Goal: Task Accomplishment & Management: Manage account settings

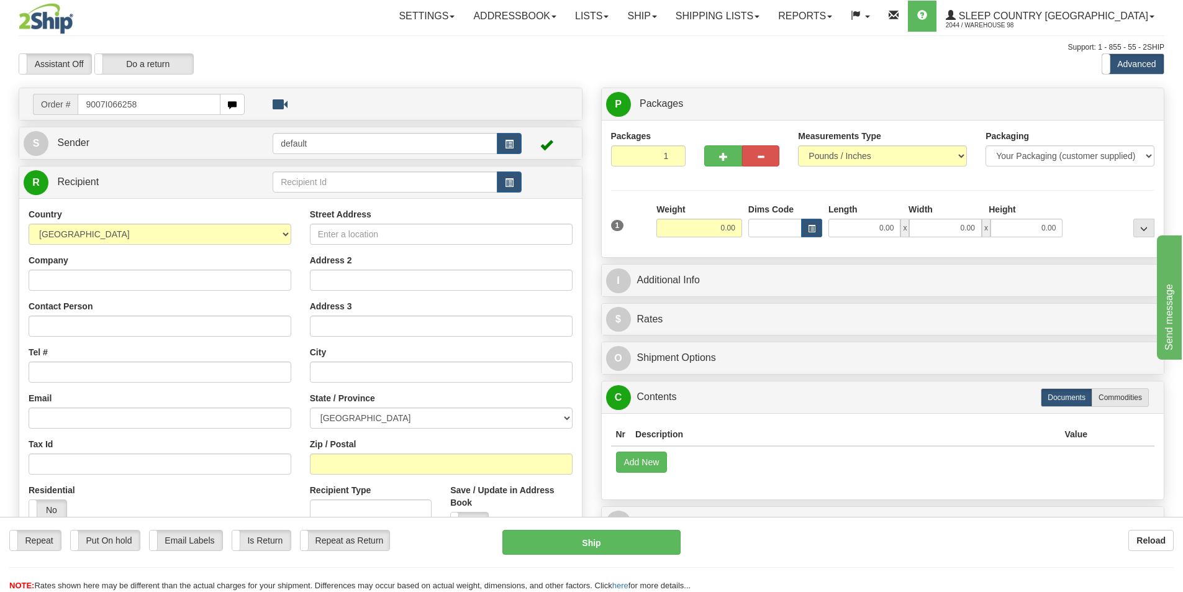
type input "9007I066258"
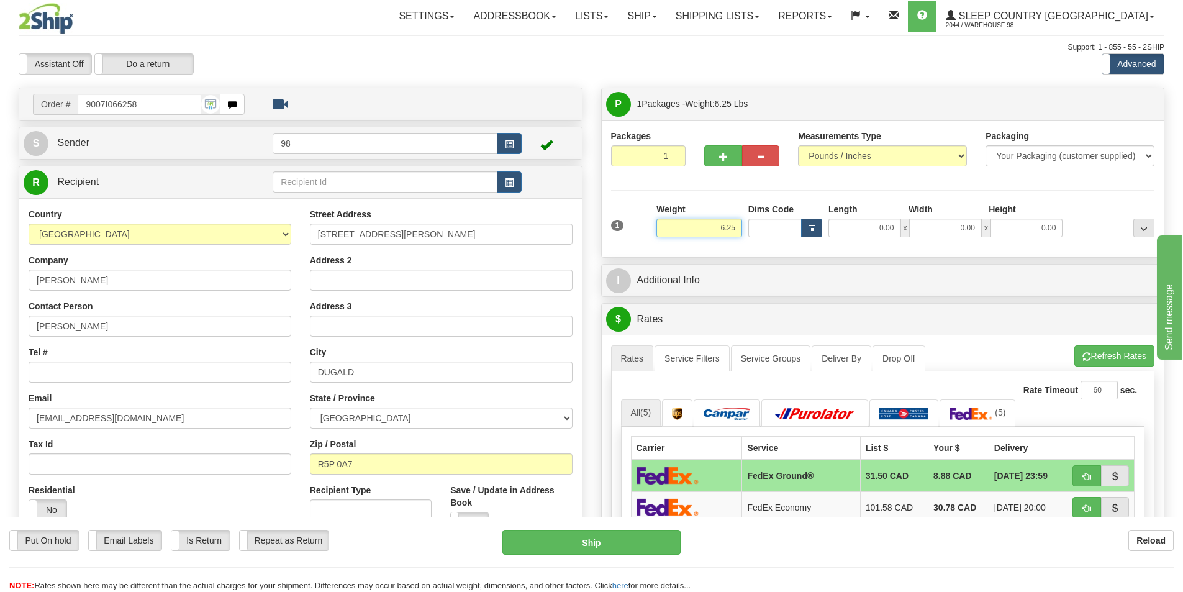
drag, startPoint x: 700, startPoint y: 229, endPoint x: 738, endPoint y: 229, distance: 37.9
click at [738, 229] on input "6.25" at bounding box center [699, 228] width 86 height 19
type input "5.00"
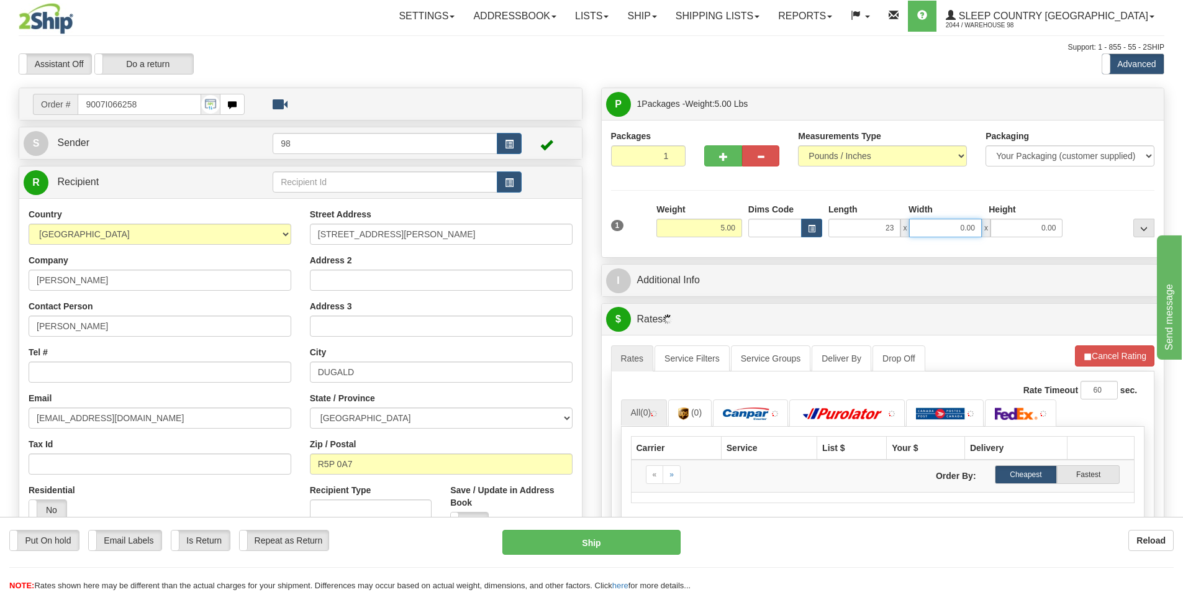
type input "23.00"
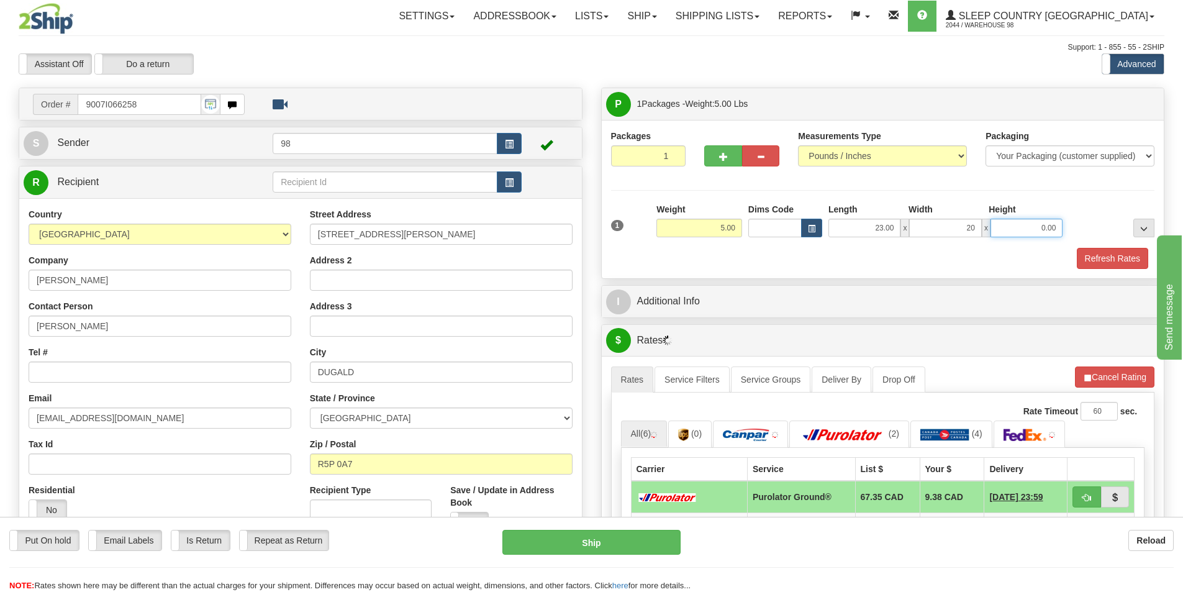
type input "20.00"
type input "6"
type input "6.00"
click at [1080, 252] on button "Refresh Rates" at bounding box center [1112, 258] width 71 height 21
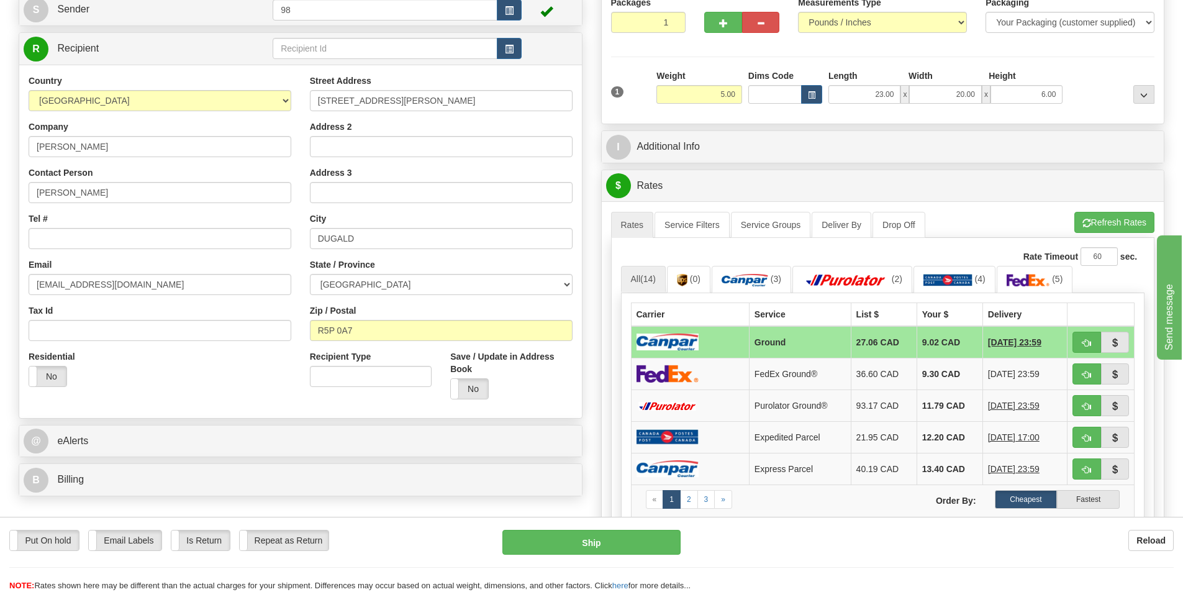
scroll to position [186, 0]
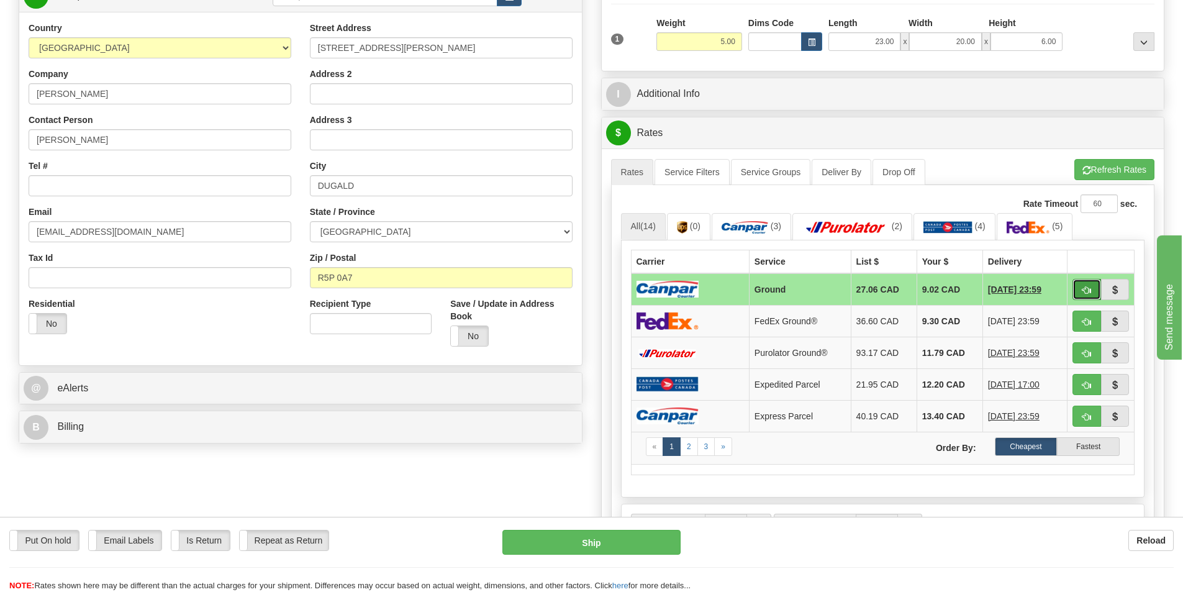
click at [1083, 287] on span "button" at bounding box center [1086, 290] width 9 height 8
type input "1"
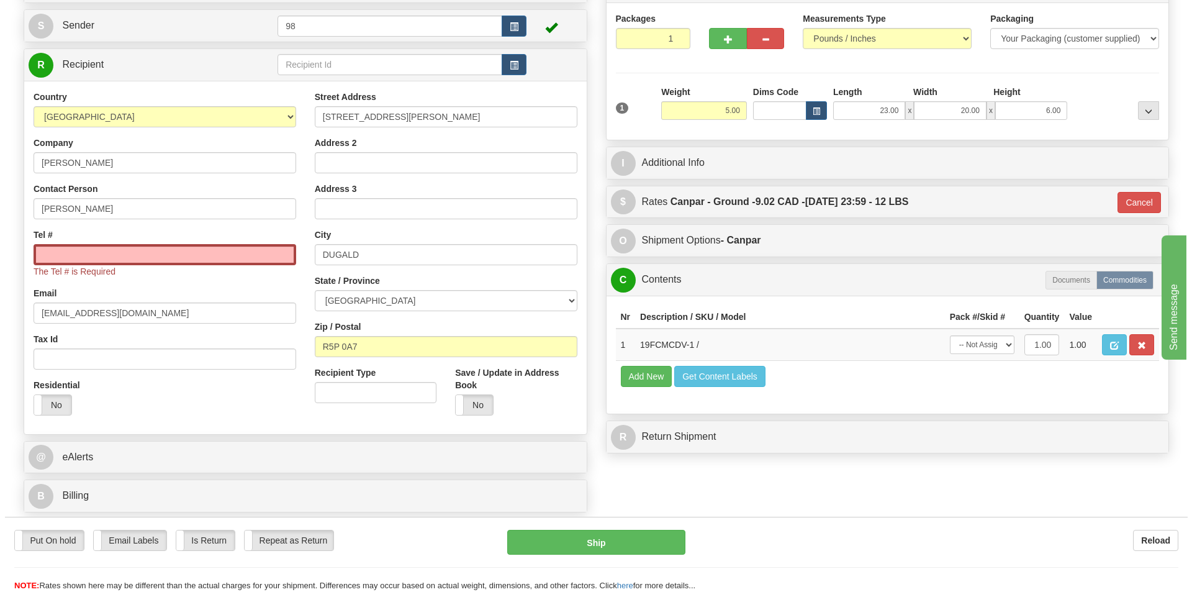
scroll to position [0, 0]
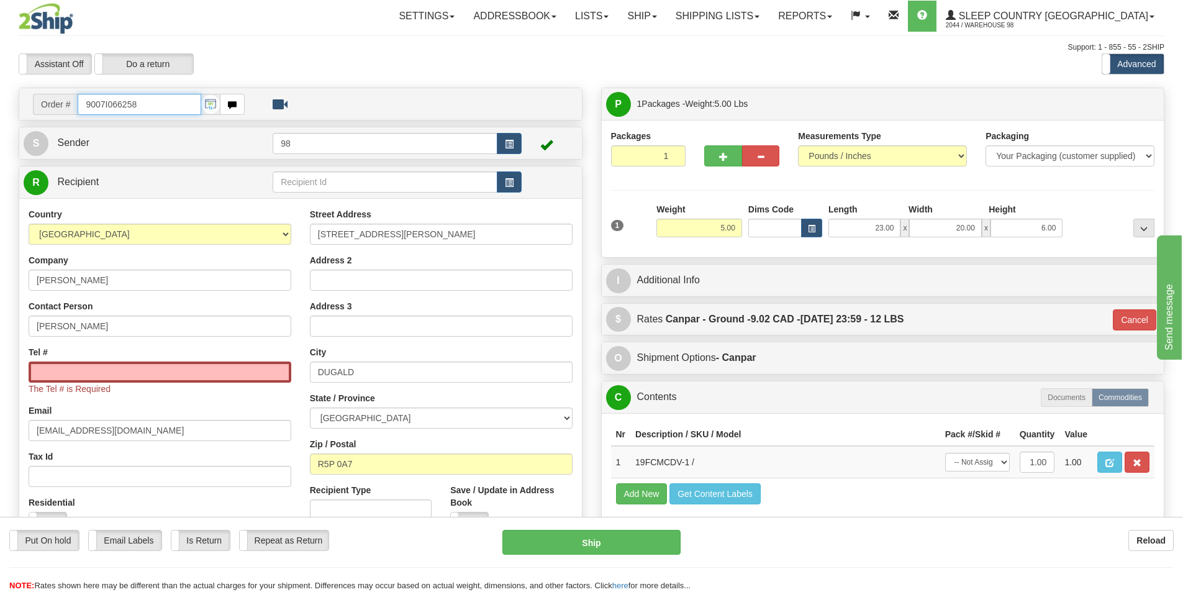
drag, startPoint x: 145, startPoint y: 104, endPoint x: 32, endPoint y: 104, distance: 112.4
click at [32, 104] on div "Order # 9007I066258" at bounding box center [139, 104] width 230 height 21
click at [217, 370] on input "Tel #" at bounding box center [160, 371] width 263 height 21
paste input "204 771-2020"
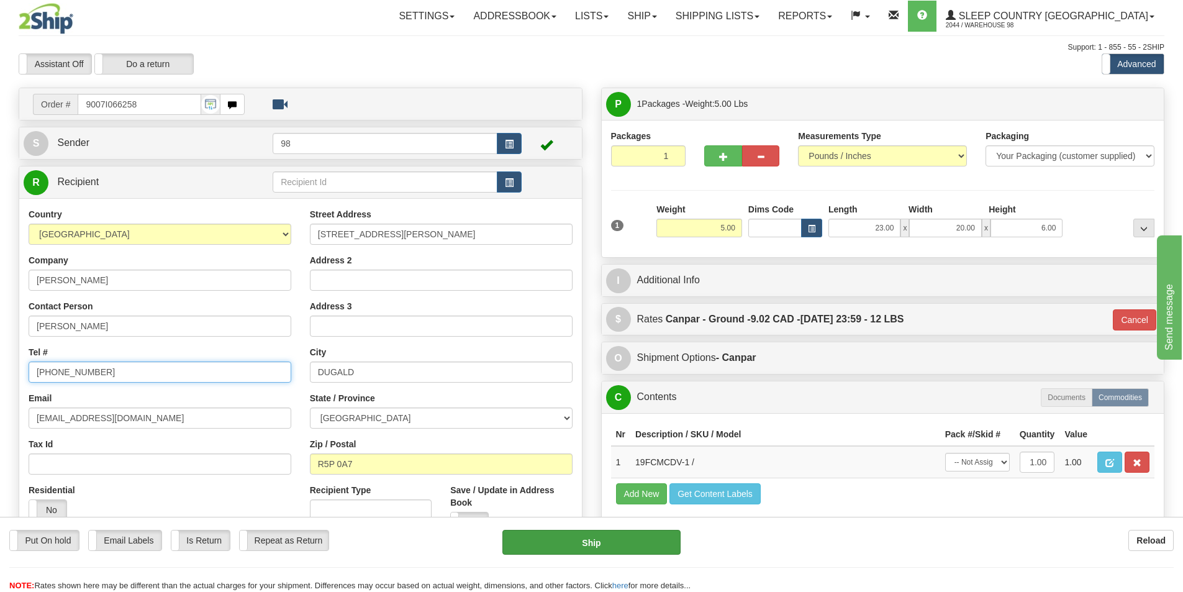
type input "204 771-2020"
click at [540, 550] on button "Ship" at bounding box center [591, 542] width 178 height 25
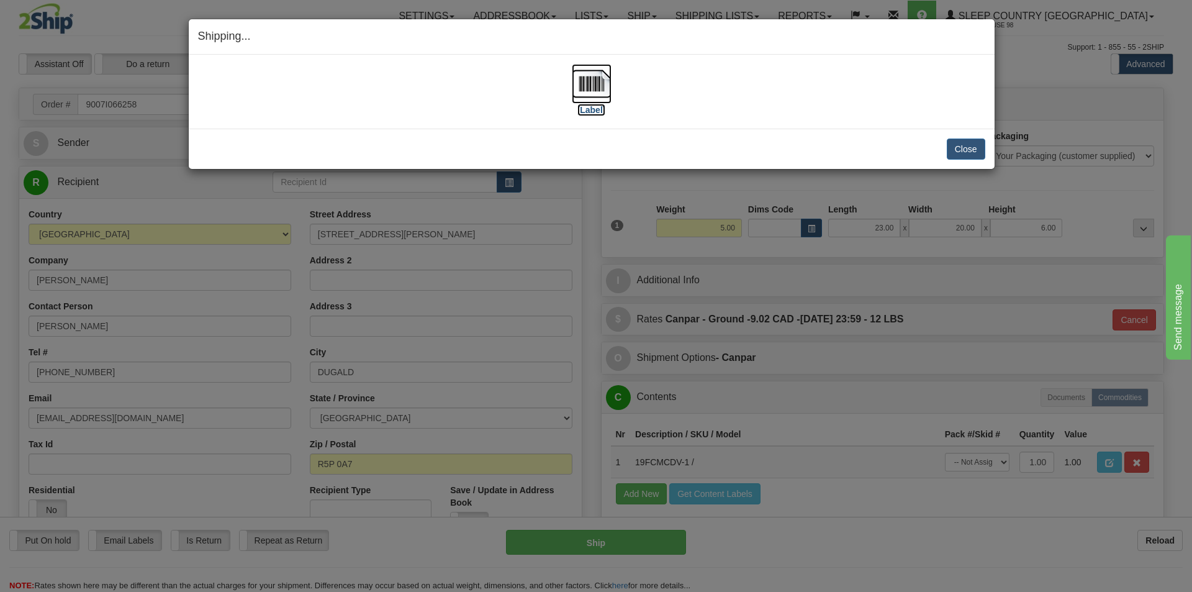
click at [592, 112] on label "[Label]" at bounding box center [592, 110] width 29 height 12
click at [950, 150] on button "Close" at bounding box center [966, 148] width 39 height 21
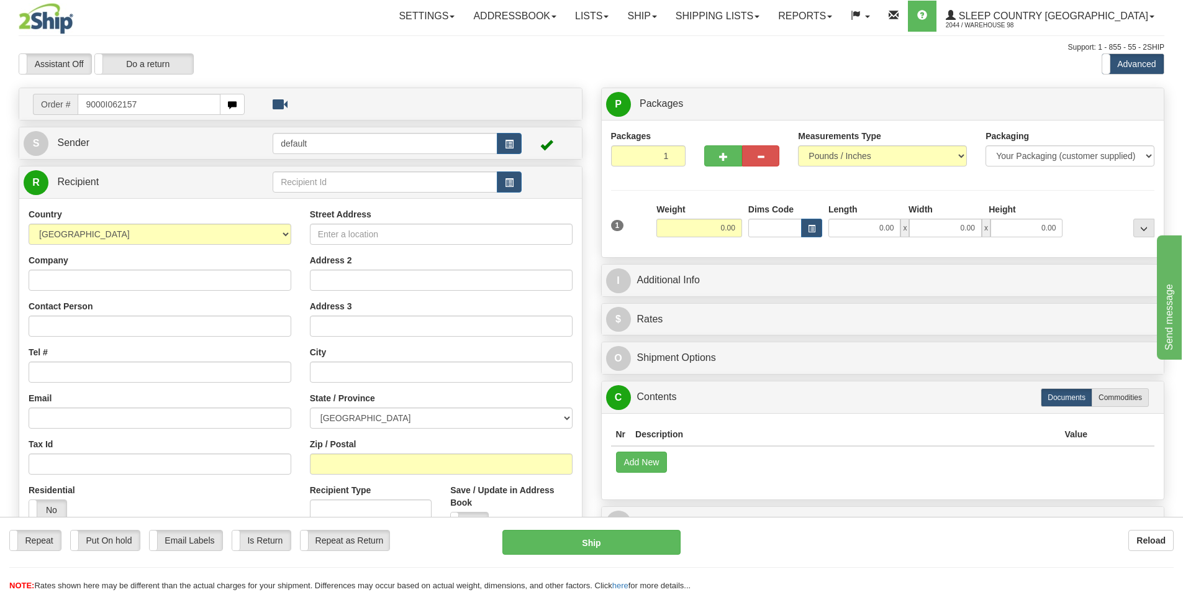
type input "9000I062157"
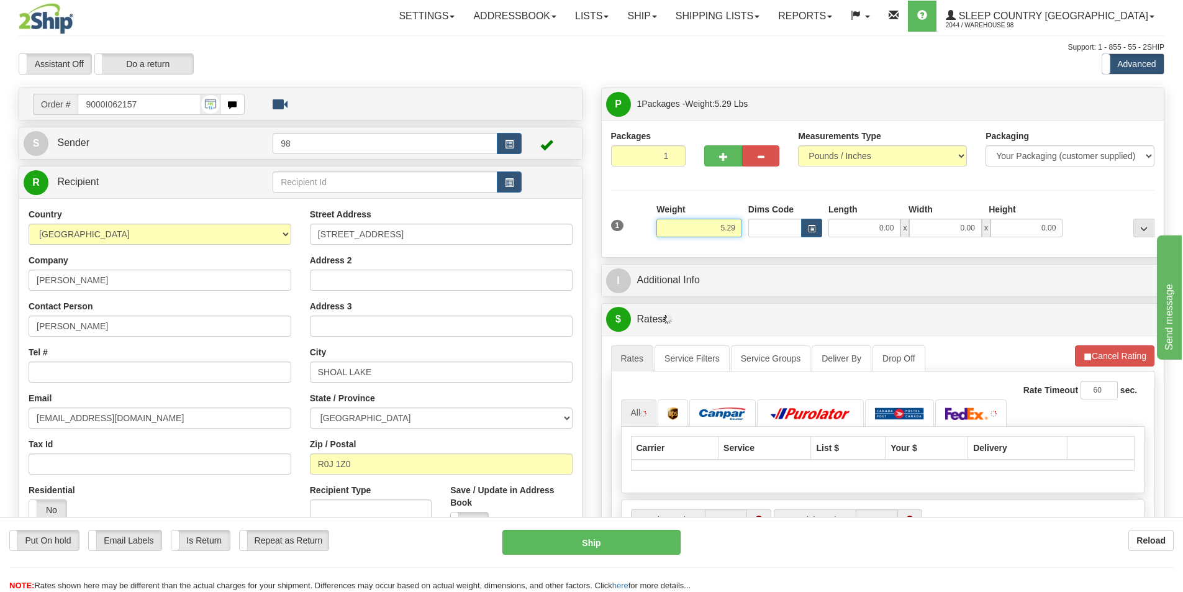
drag, startPoint x: 705, startPoint y: 237, endPoint x: 751, endPoint y: 233, distance: 46.7
click at [751, 233] on div "1 Weight 5.29 Dims Code 0.00" at bounding box center [883, 225] width 550 height 44
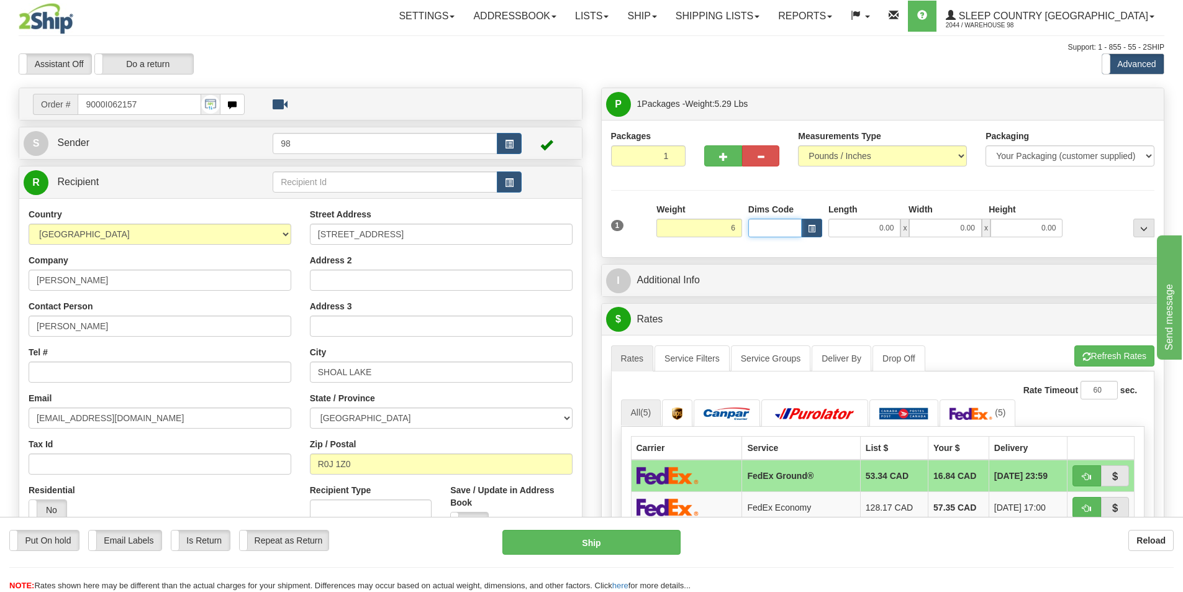
type input "6.00"
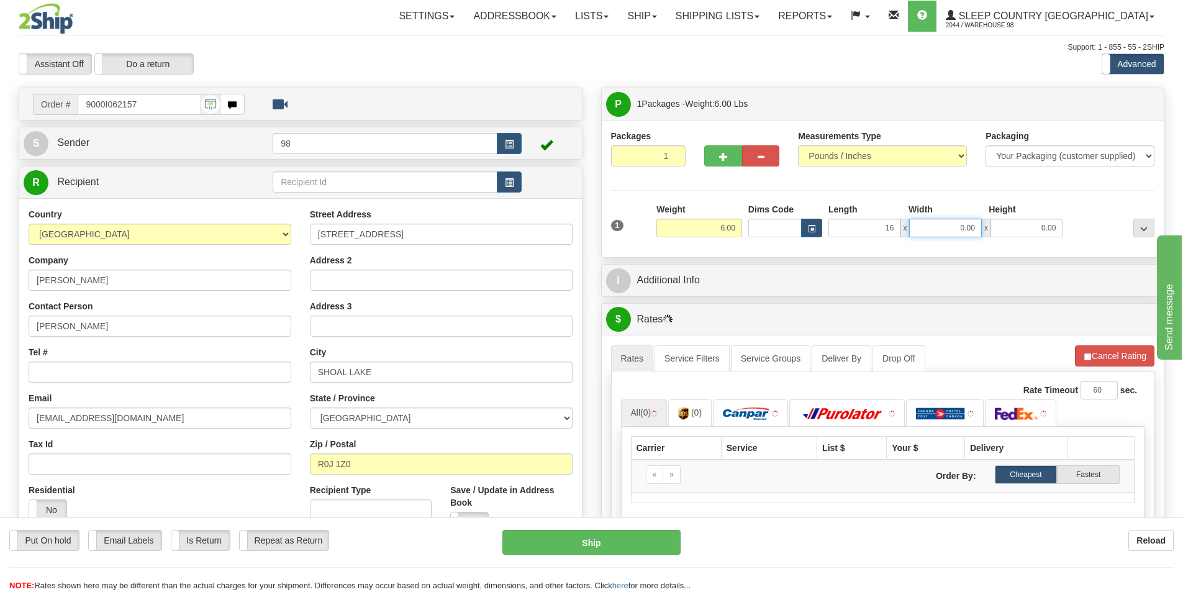
type input "16.00"
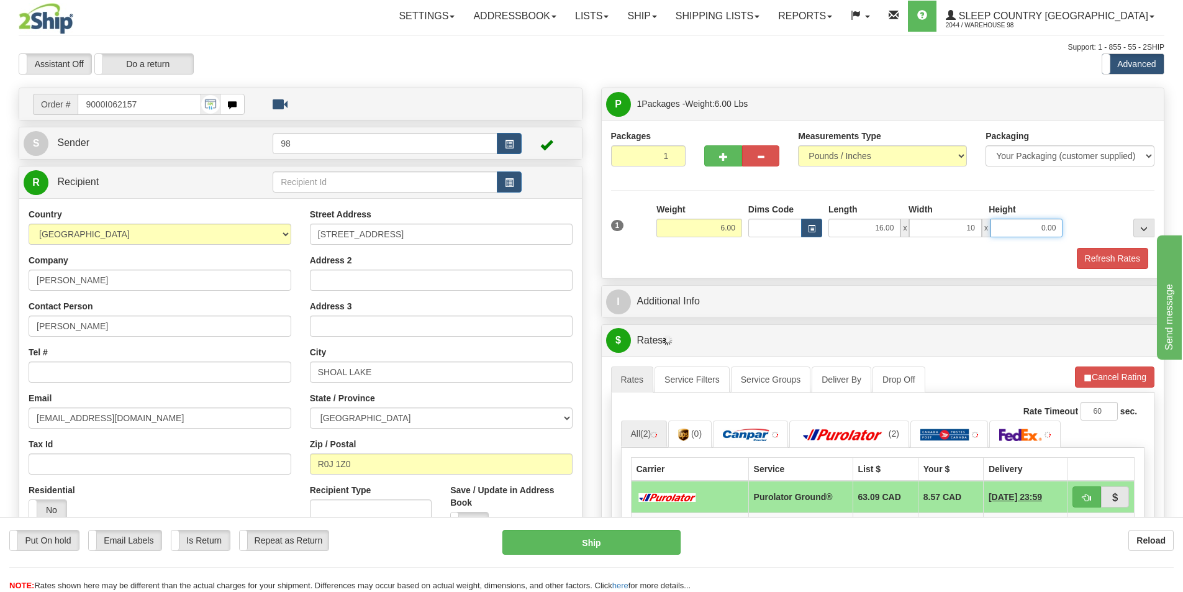
type input "10.00"
click at [1097, 260] on button "Refresh Rates" at bounding box center [1112, 258] width 71 height 21
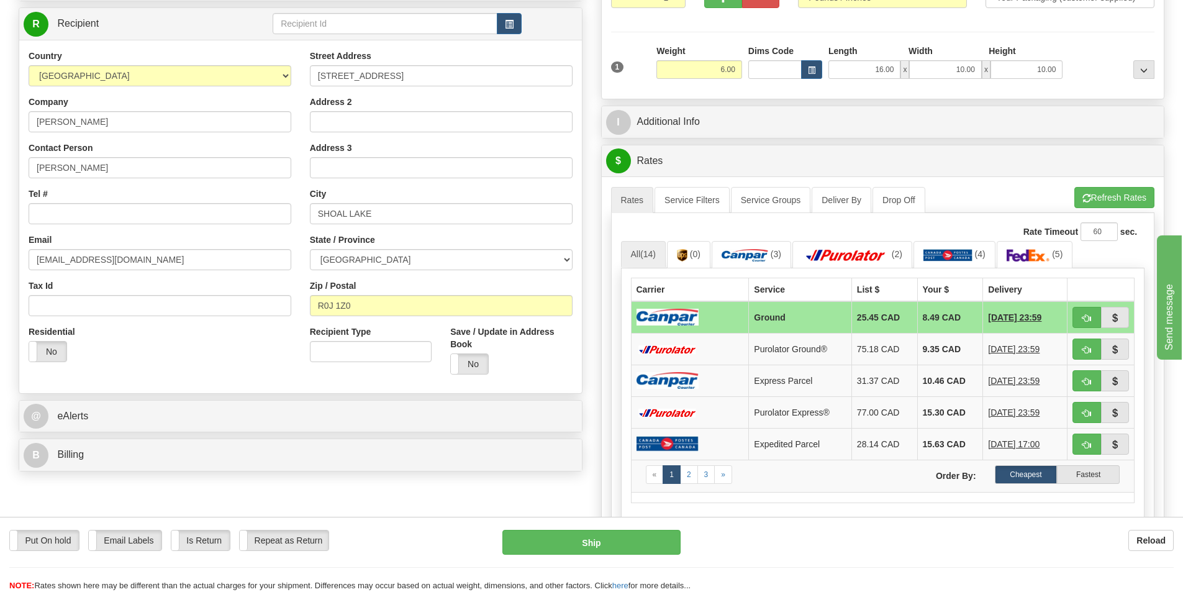
scroll to position [186, 0]
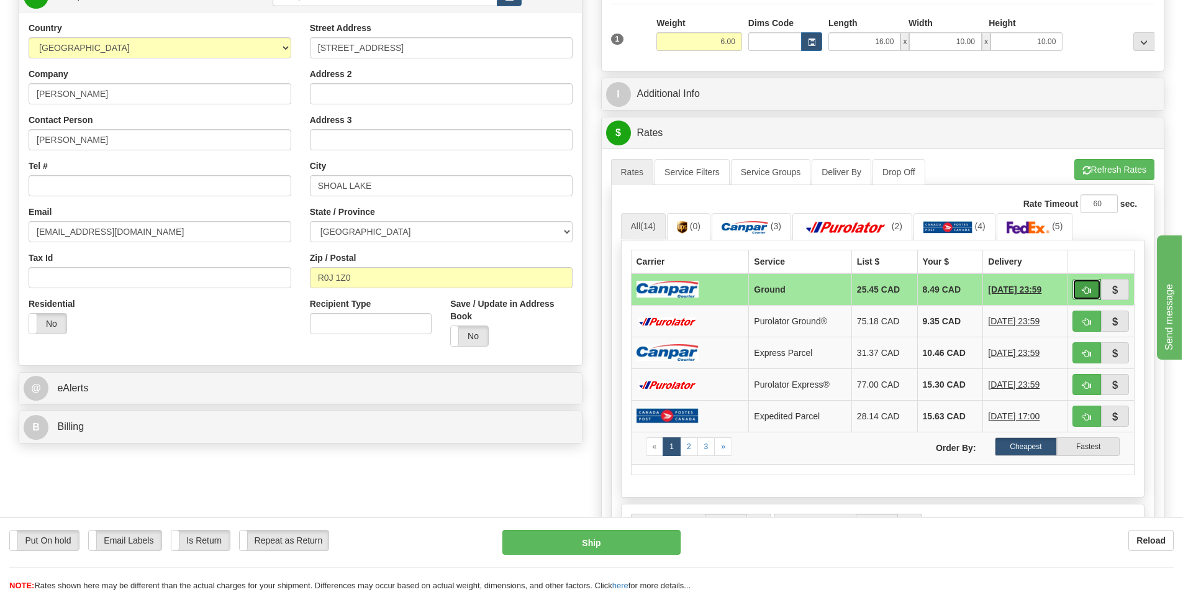
click at [1089, 286] on span "button" at bounding box center [1086, 290] width 9 height 8
type input "1"
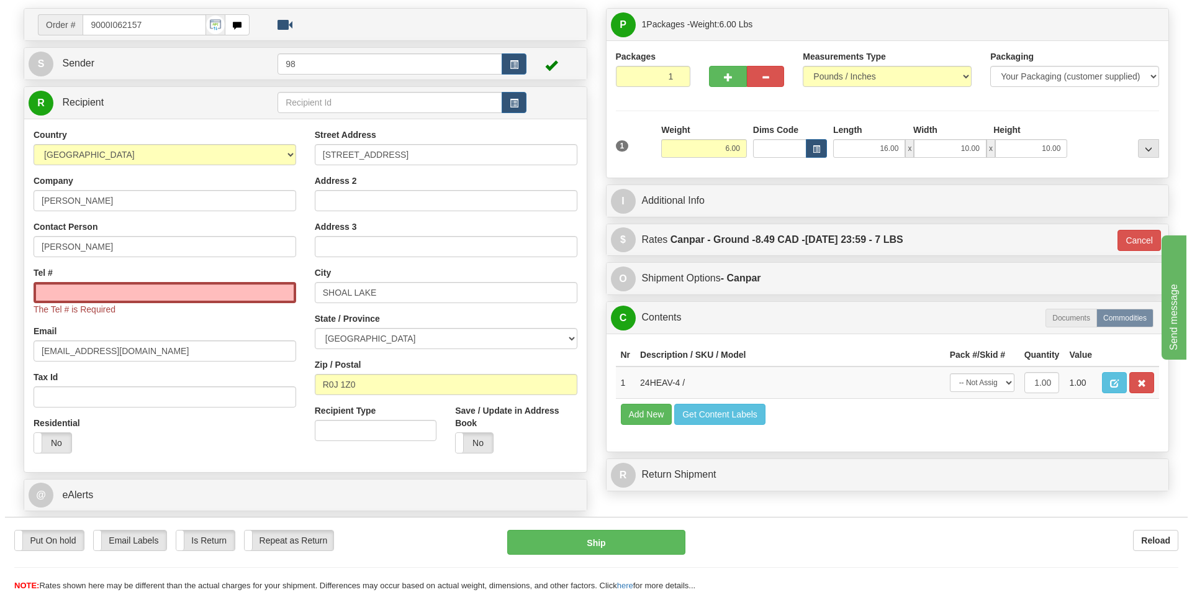
scroll to position [0, 0]
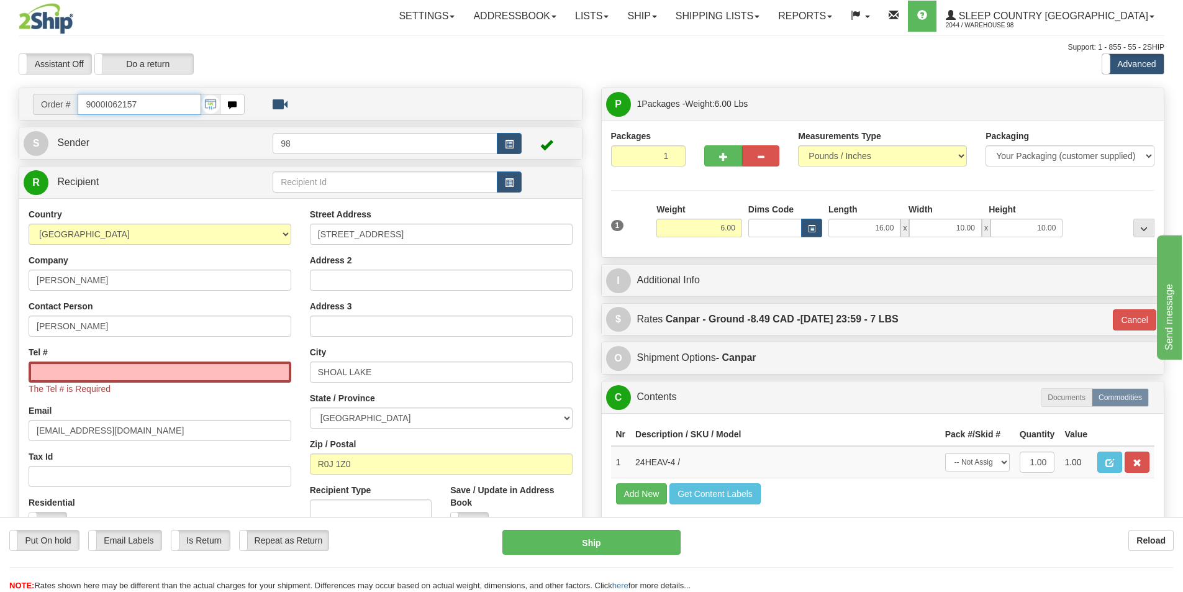
drag, startPoint x: 149, startPoint y: 105, endPoint x: 16, endPoint y: 107, distance: 133.5
click at [16, 107] on div "Order # 9000I062157 S" at bounding box center [300, 362] width 582 height 548
click at [242, 372] on input "Tel #" at bounding box center [160, 371] width 263 height 21
paste input "204 901-0483"
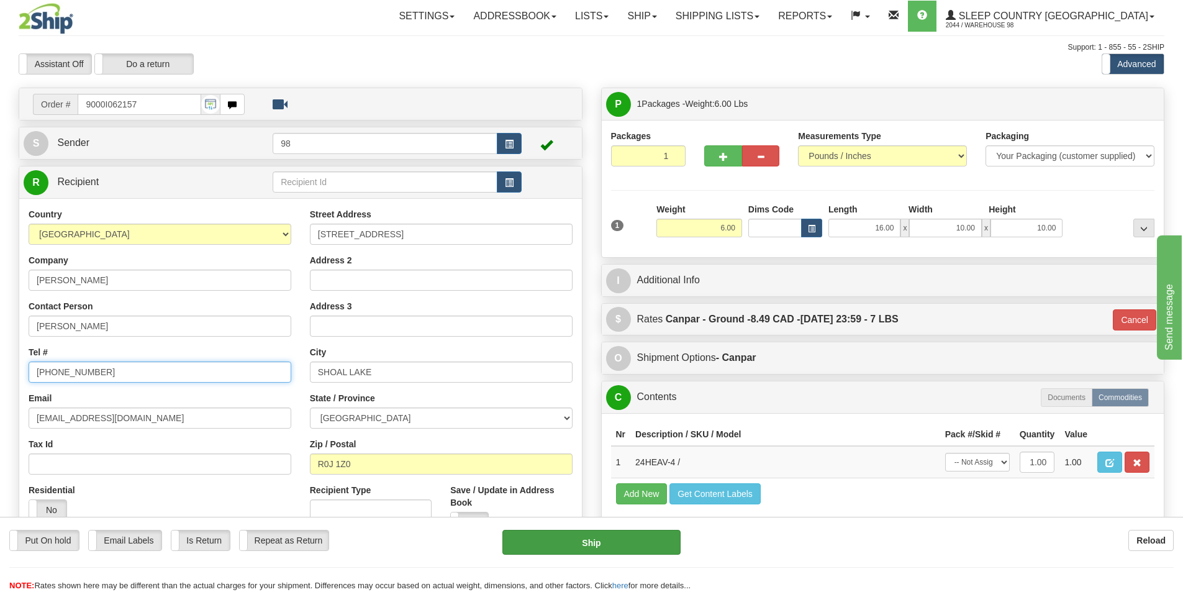
type input "204 901-0483"
click at [551, 535] on button "Ship" at bounding box center [591, 542] width 178 height 25
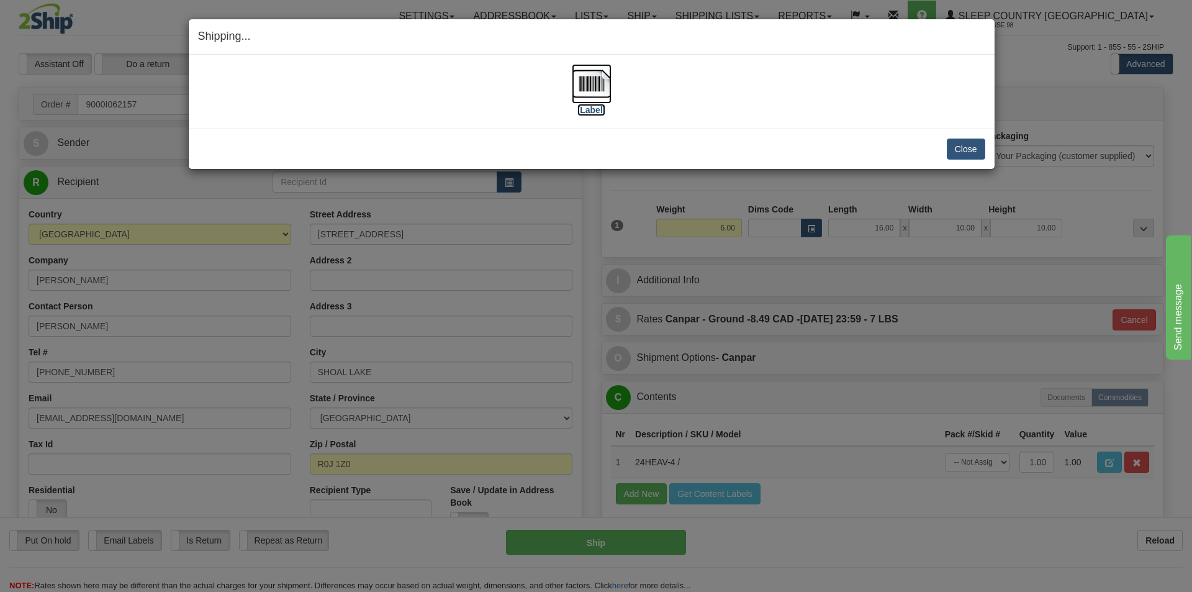
click at [591, 105] on label "[Label]" at bounding box center [592, 110] width 29 height 12
click at [958, 150] on button "Close" at bounding box center [966, 148] width 39 height 21
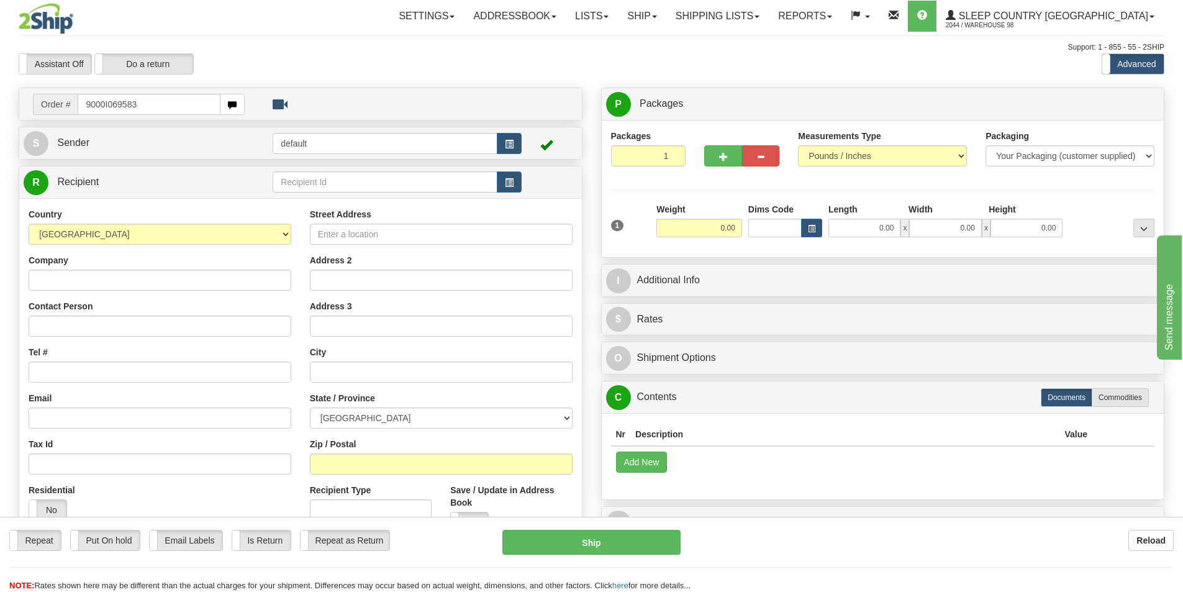
type input "9000I069583"
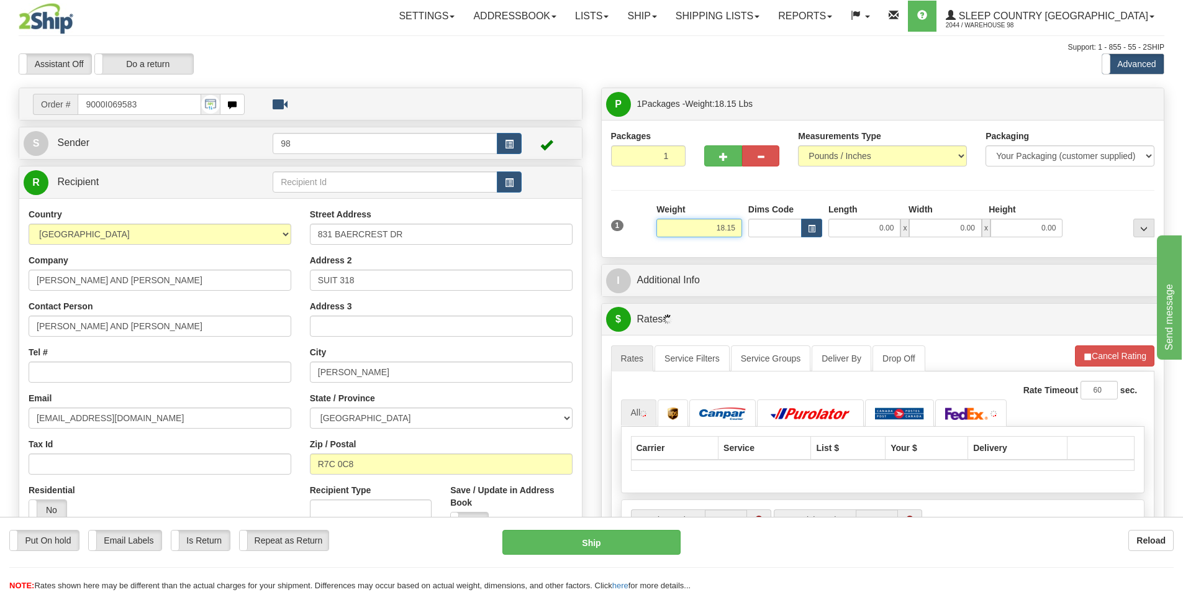
drag, startPoint x: 708, startPoint y: 232, endPoint x: 738, endPoint y: 233, distance: 30.5
click at [738, 233] on input "18.15" at bounding box center [699, 228] width 86 height 19
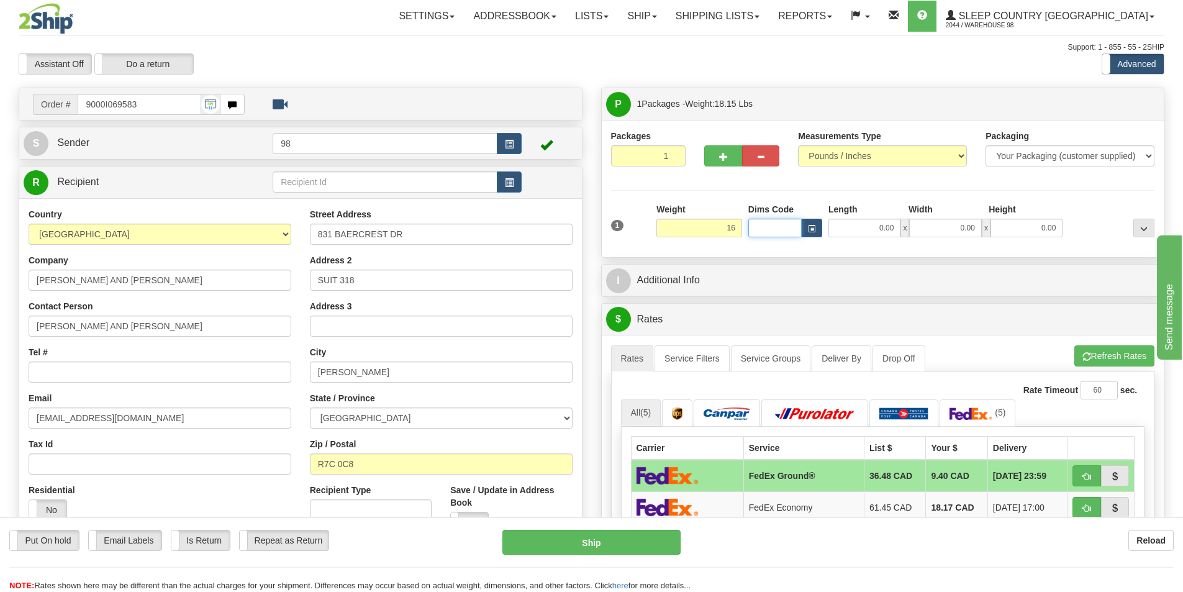
type input "16.00"
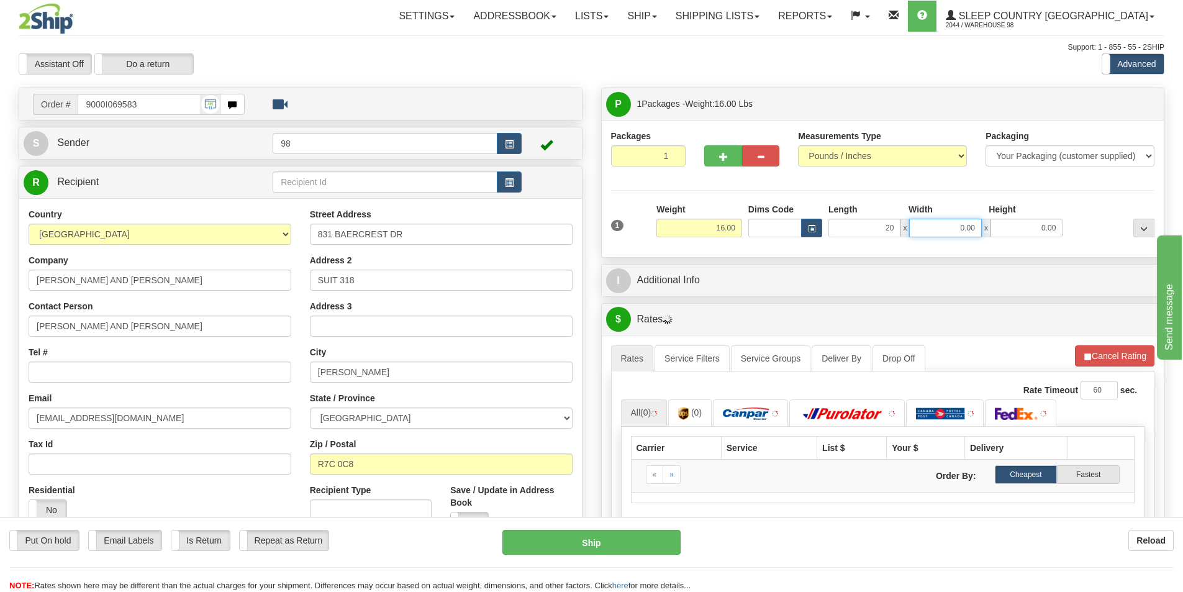
type input "20.00"
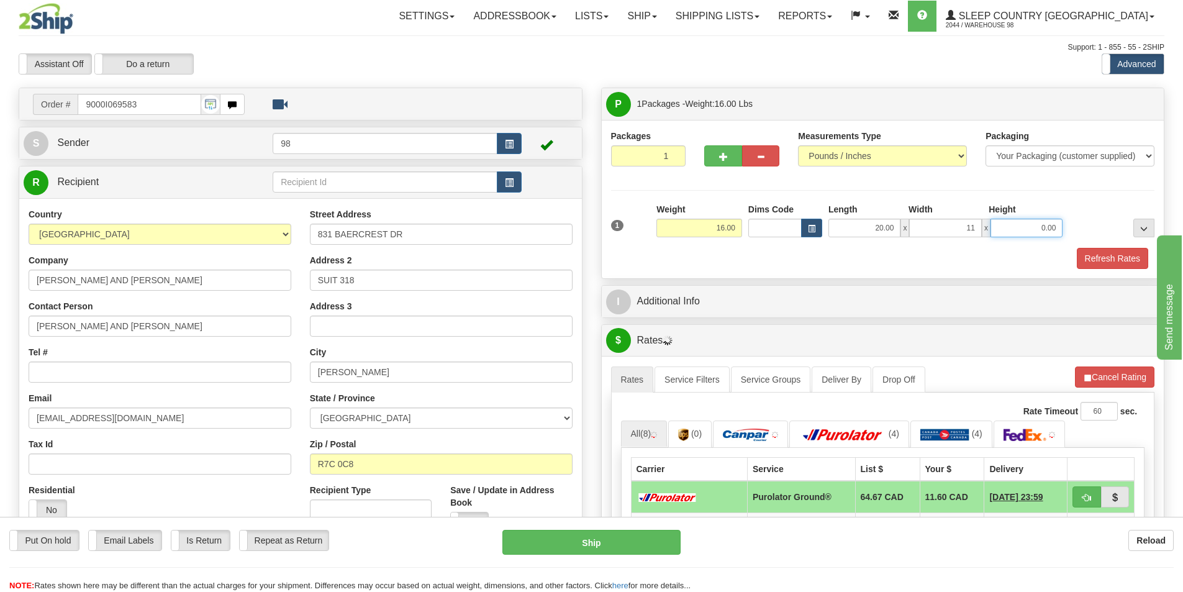
type input "11.00"
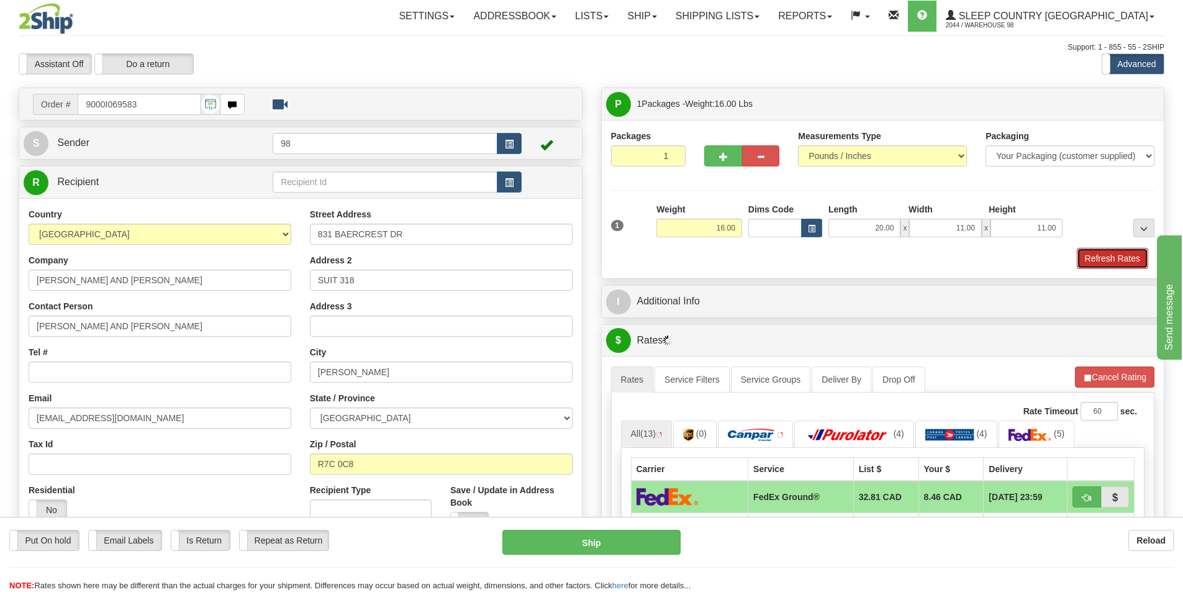
click at [1089, 255] on button "Refresh Rates" at bounding box center [1112, 258] width 71 height 21
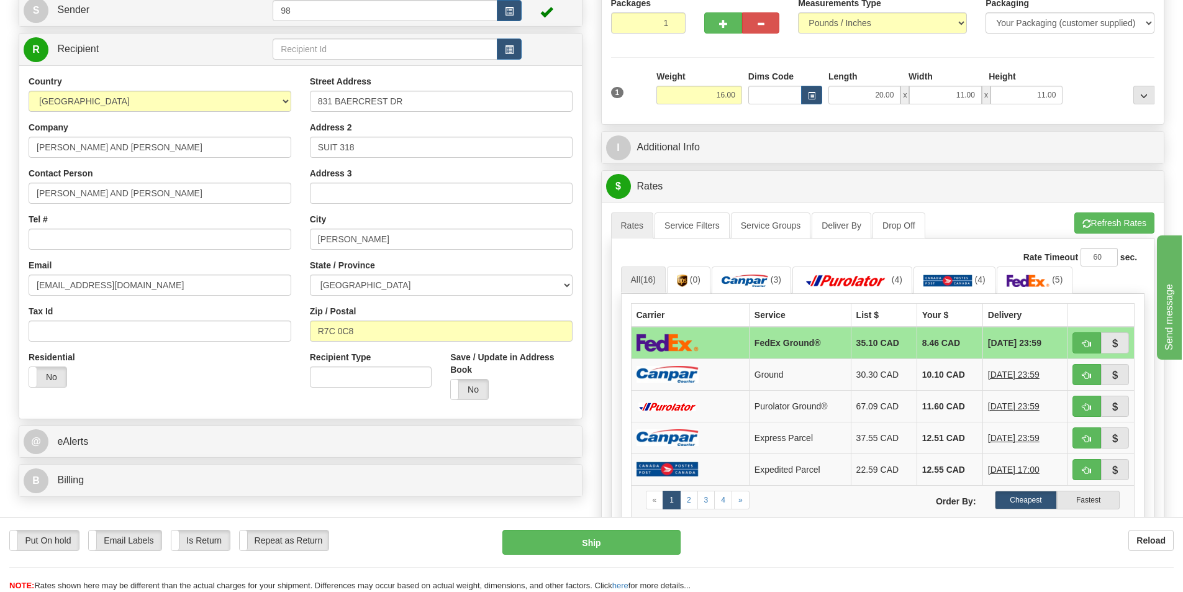
scroll to position [186, 0]
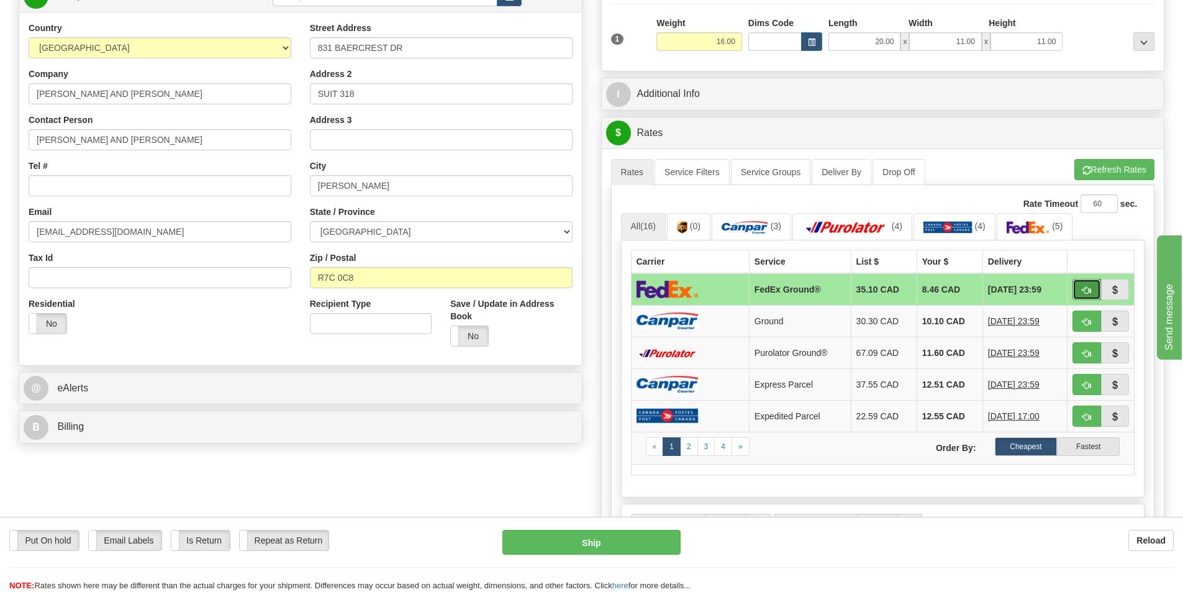
click at [1081, 288] on button "button" at bounding box center [1086, 289] width 29 height 21
type input "92"
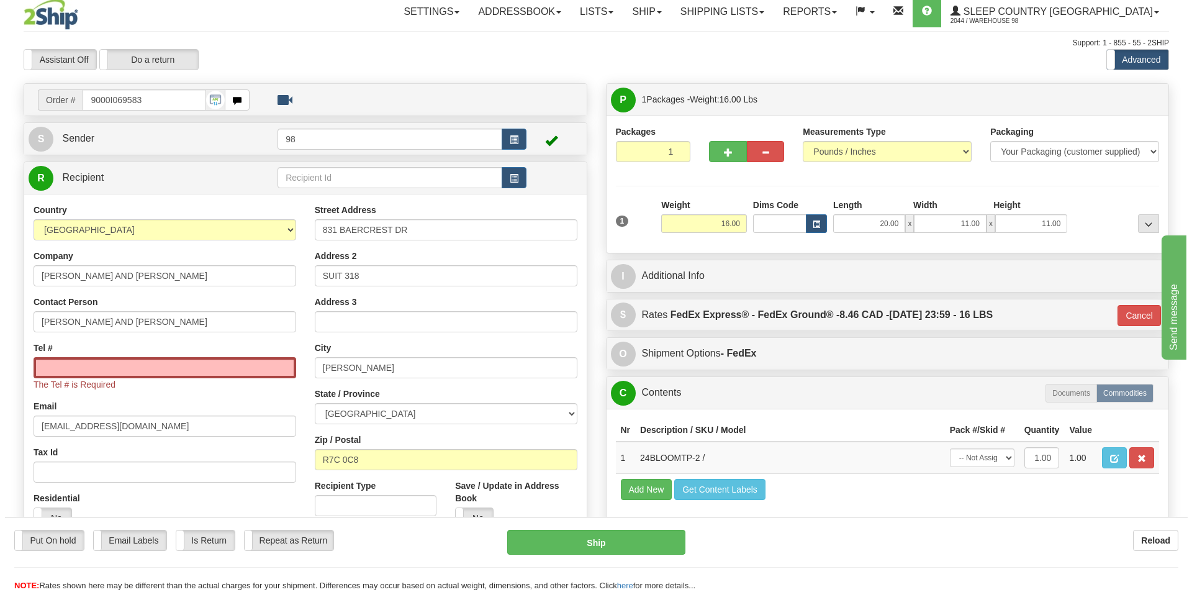
scroll to position [0, 0]
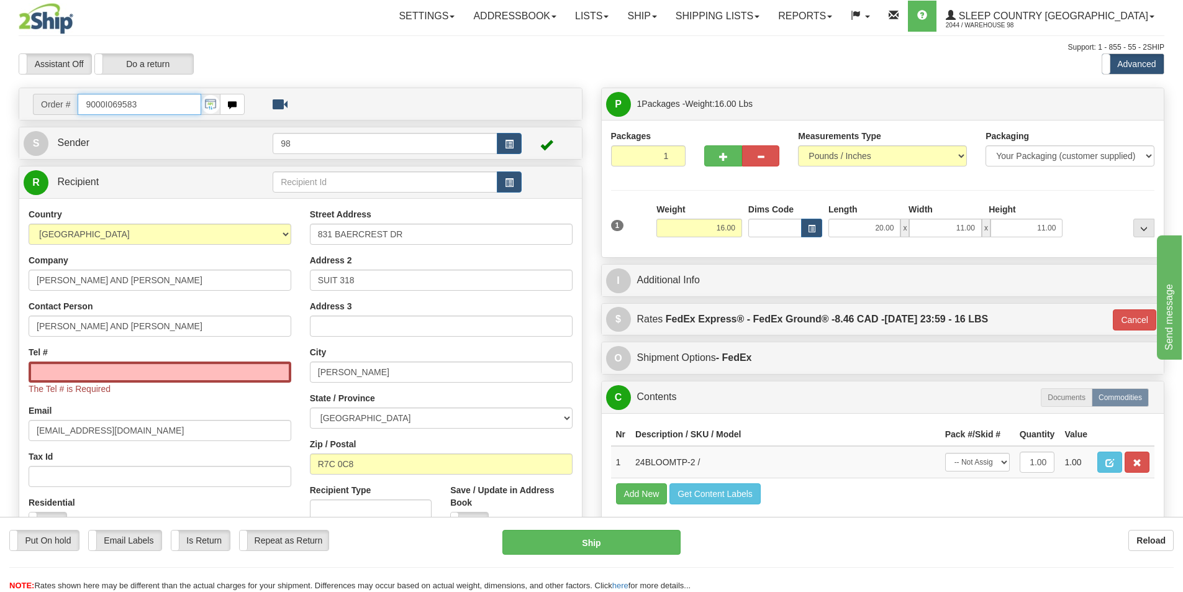
drag, startPoint x: 146, startPoint y: 100, endPoint x: 66, endPoint y: 110, distance: 80.7
click at [66, 110] on div "Order # 9000I069583" at bounding box center [139, 104] width 212 height 21
click at [181, 369] on input "Tel #" at bounding box center [160, 371] width 263 height 21
paste input "204 761-5006"
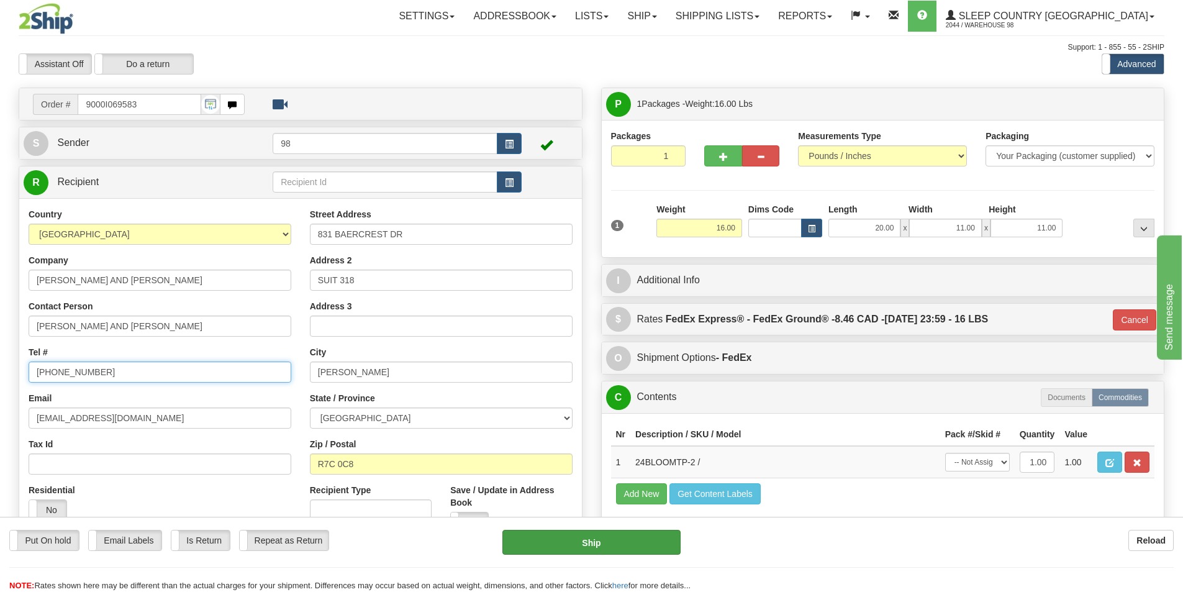
type input "204 761-5006"
click at [634, 543] on button "Ship" at bounding box center [591, 542] width 178 height 25
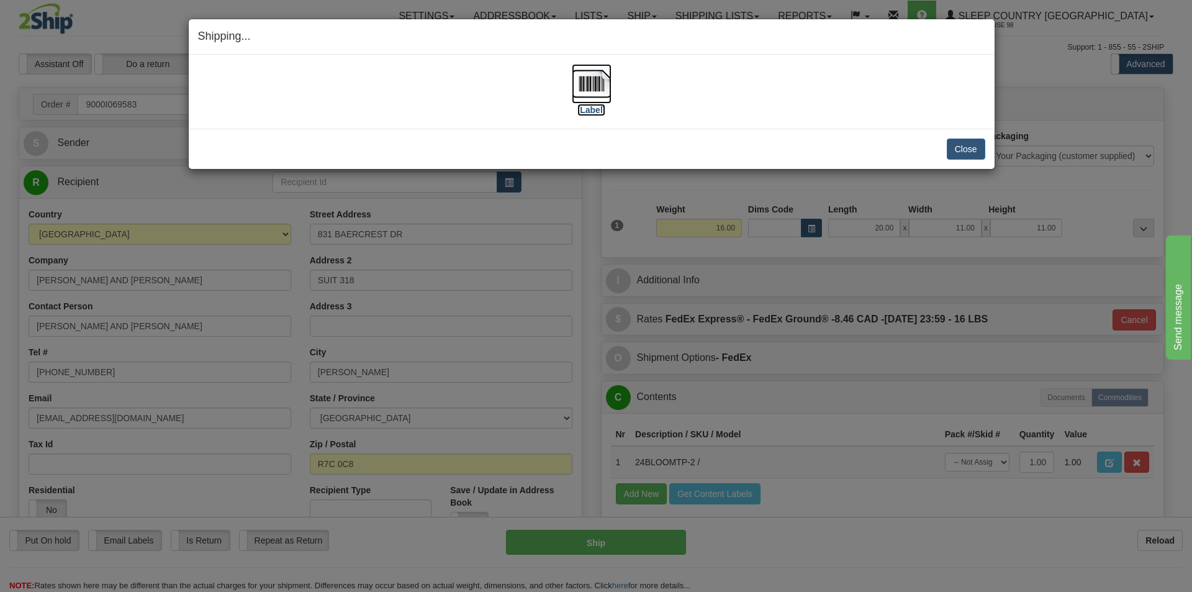
click at [587, 112] on label "[Label]" at bounding box center [592, 110] width 29 height 12
click at [959, 153] on button "Close" at bounding box center [966, 148] width 39 height 21
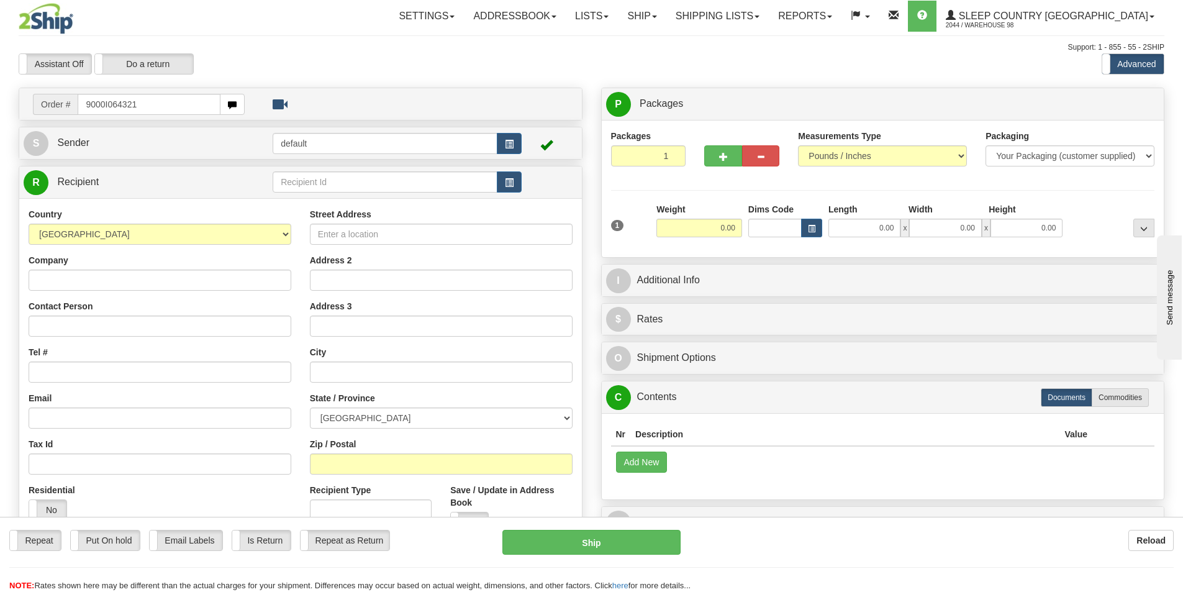
type input "9000I064321"
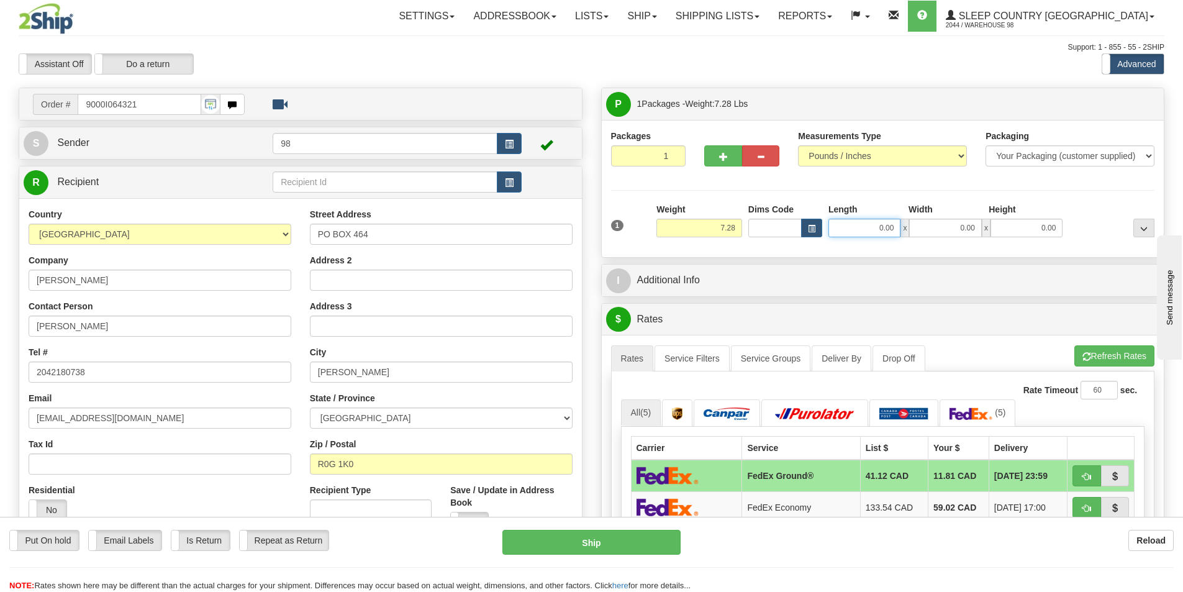
drag, startPoint x: 882, startPoint y: 229, endPoint x: 926, endPoint y: 232, distance: 43.6
click at [921, 230] on div "0.00 x 0.00 x 0.00" at bounding box center [945, 228] width 234 height 19
type input "16.00"
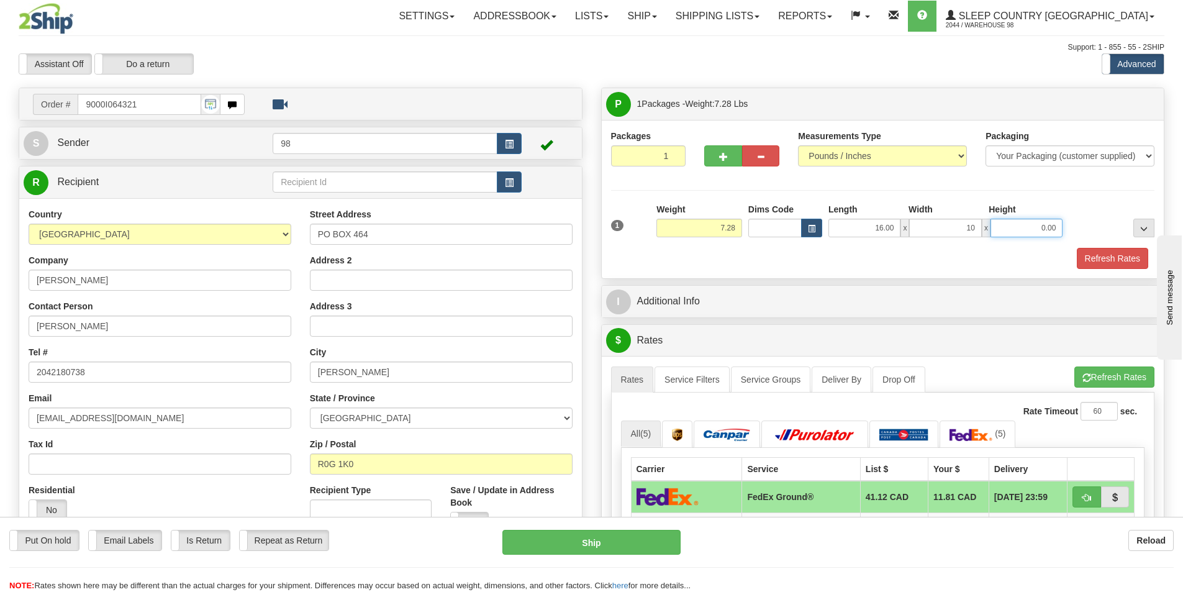
type input "10.00"
click at [1091, 263] on button "Refresh Rates" at bounding box center [1112, 258] width 71 height 21
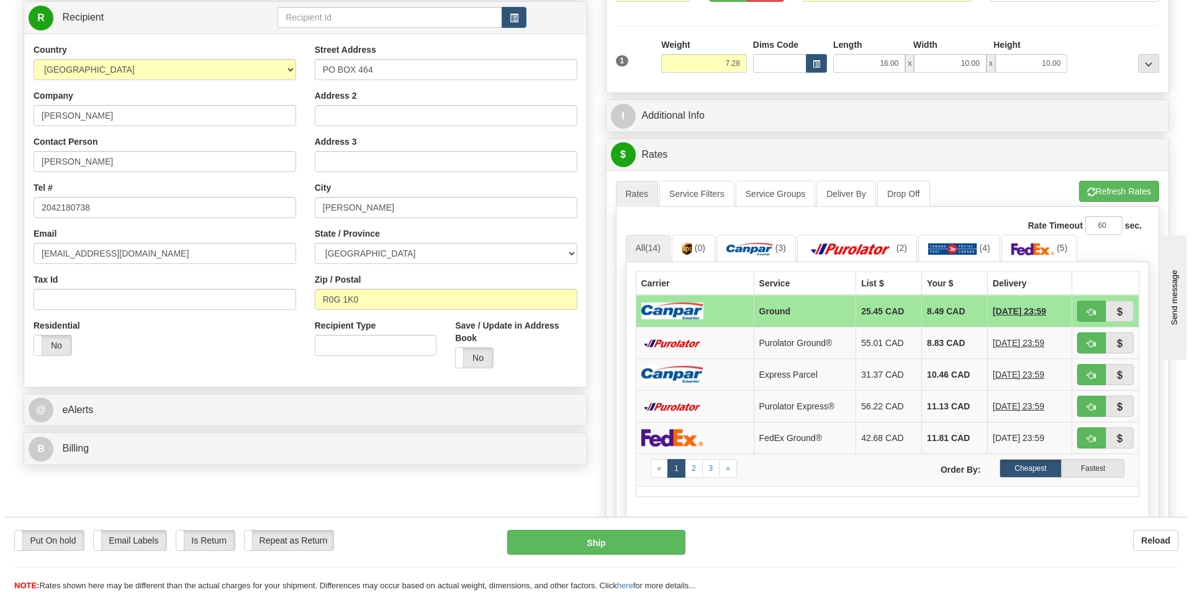
scroll to position [186, 0]
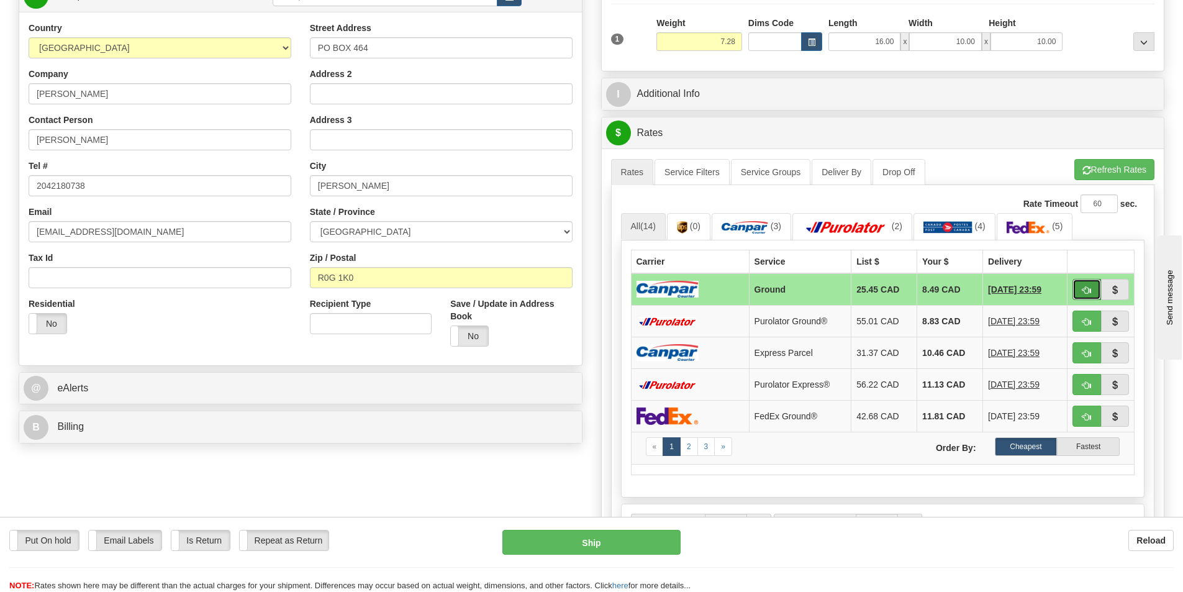
click at [1089, 294] on span "button" at bounding box center [1086, 290] width 9 height 8
type input "1"
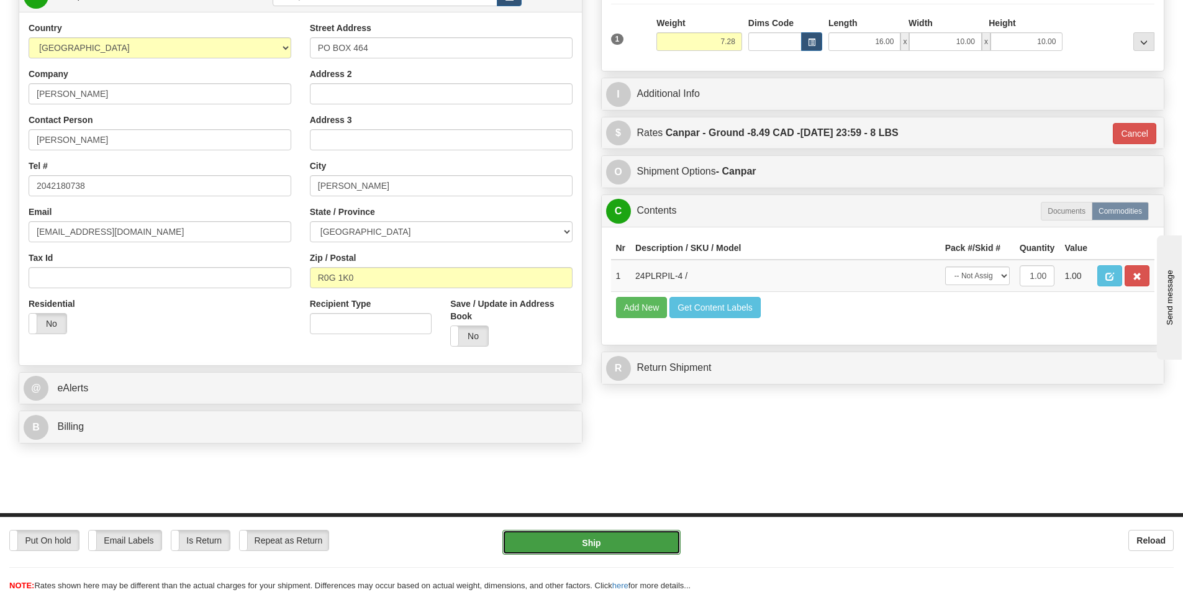
click at [650, 540] on button "Ship" at bounding box center [591, 542] width 178 height 25
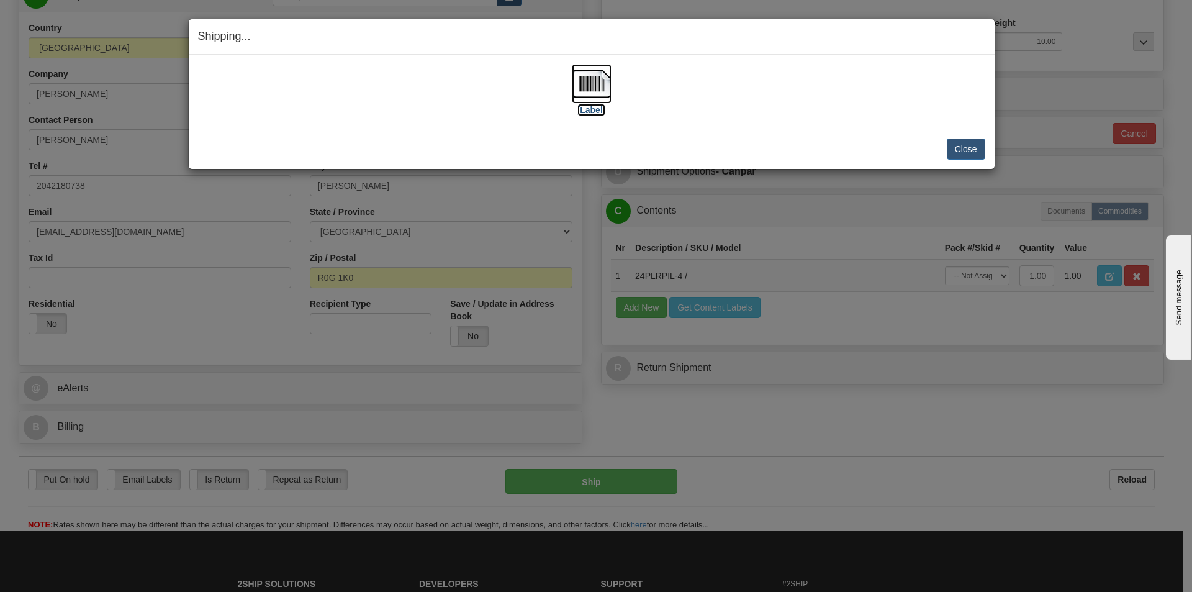
click at [594, 111] on label "[Label]" at bounding box center [592, 110] width 29 height 12
click at [972, 148] on button "Close" at bounding box center [966, 148] width 39 height 21
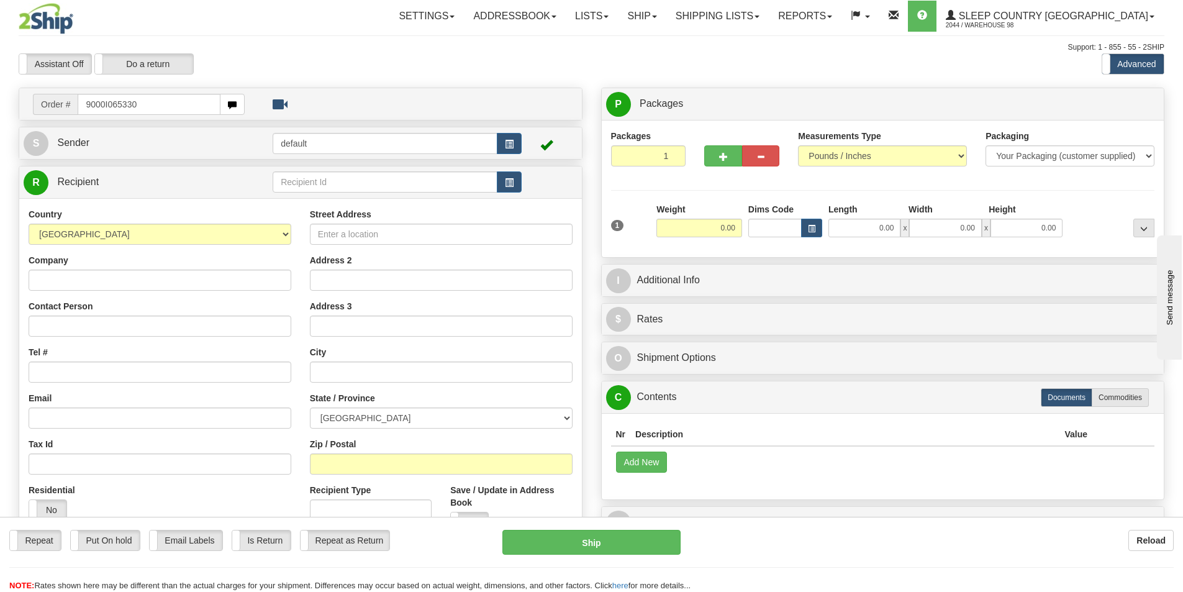
type input "9000I065330"
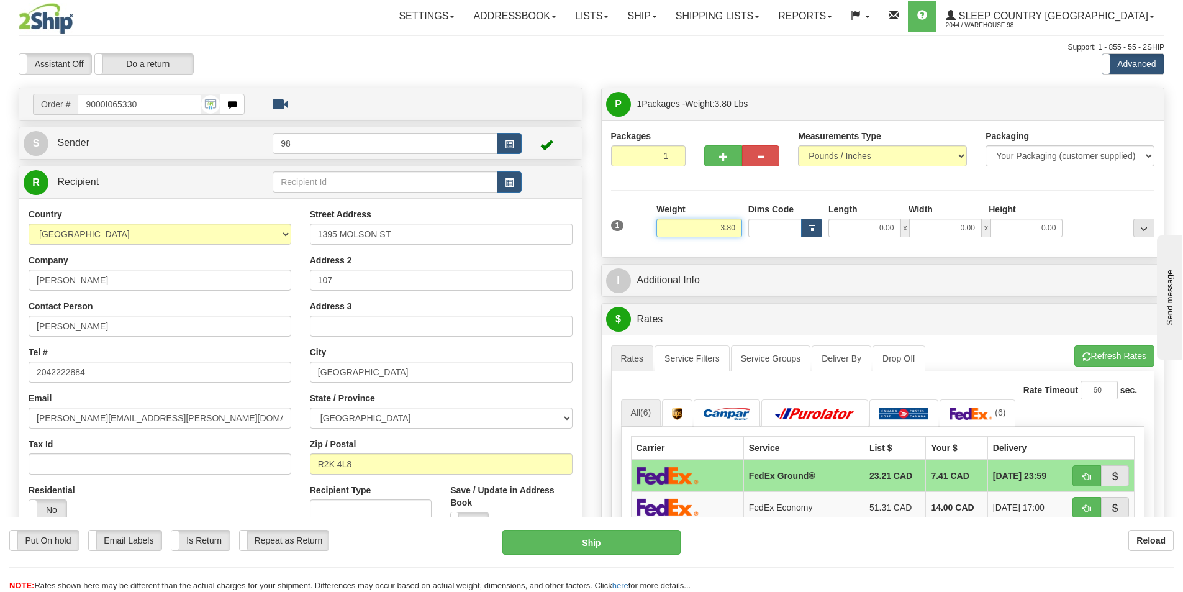
drag, startPoint x: 759, startPoint y: 229, endPoint x: 767, endPoint y: 230, distance: 7.6
click at [767, 230] on div "1 Weight 3.80 Dims Code 0.00" at bounding box center [883, 225] width 550 height 44
type input "4.00"
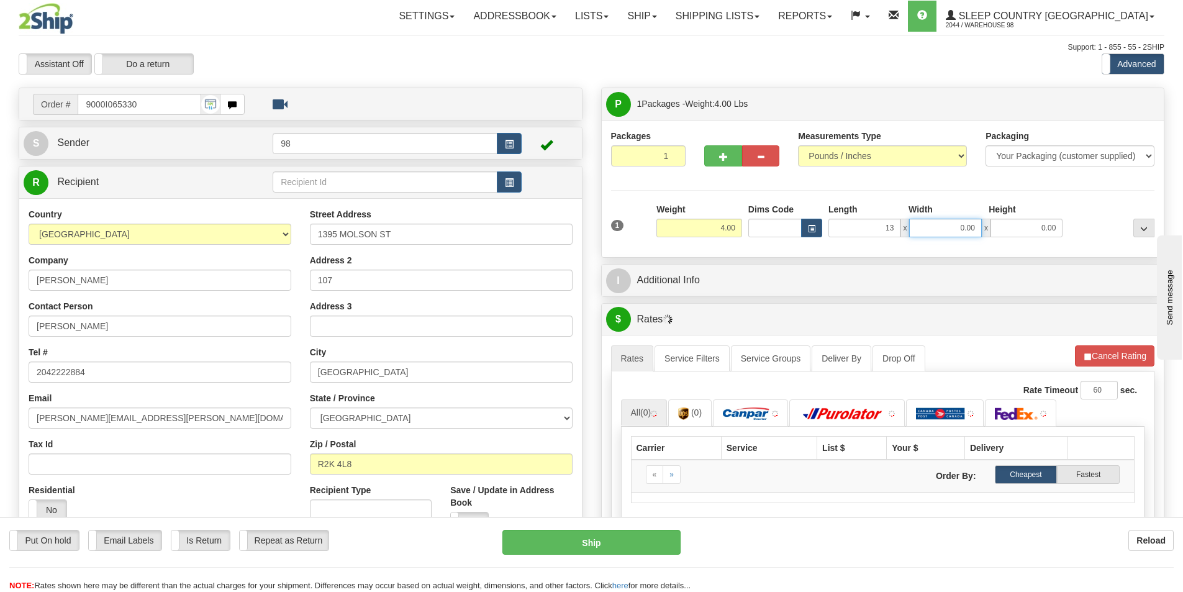
type input "13.00"
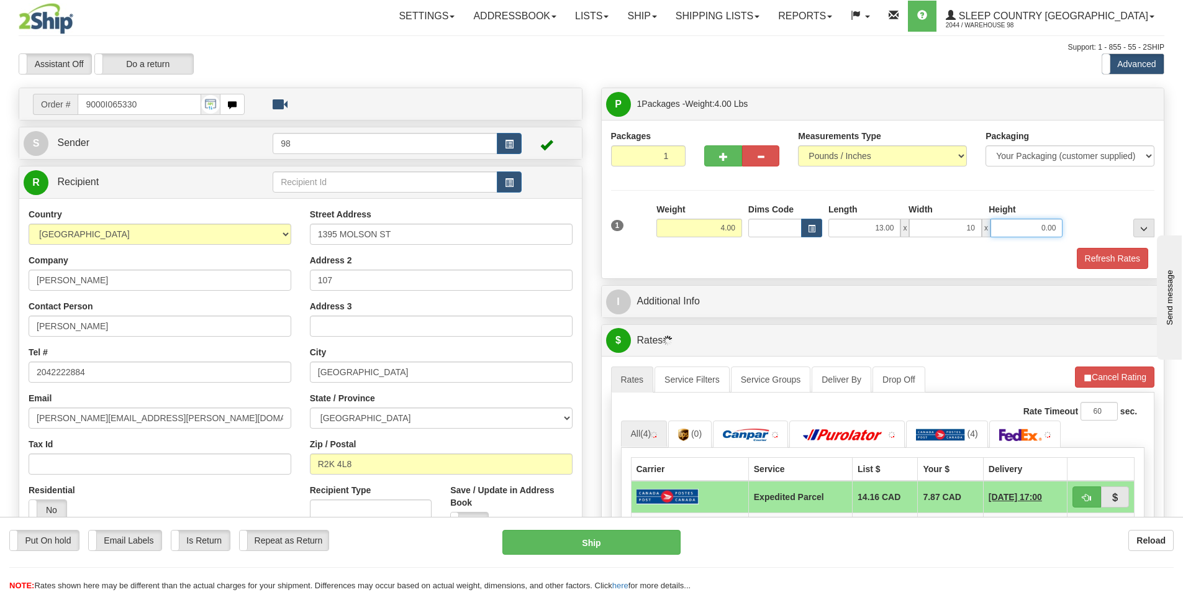
type input "10.00"
type input "4.00"
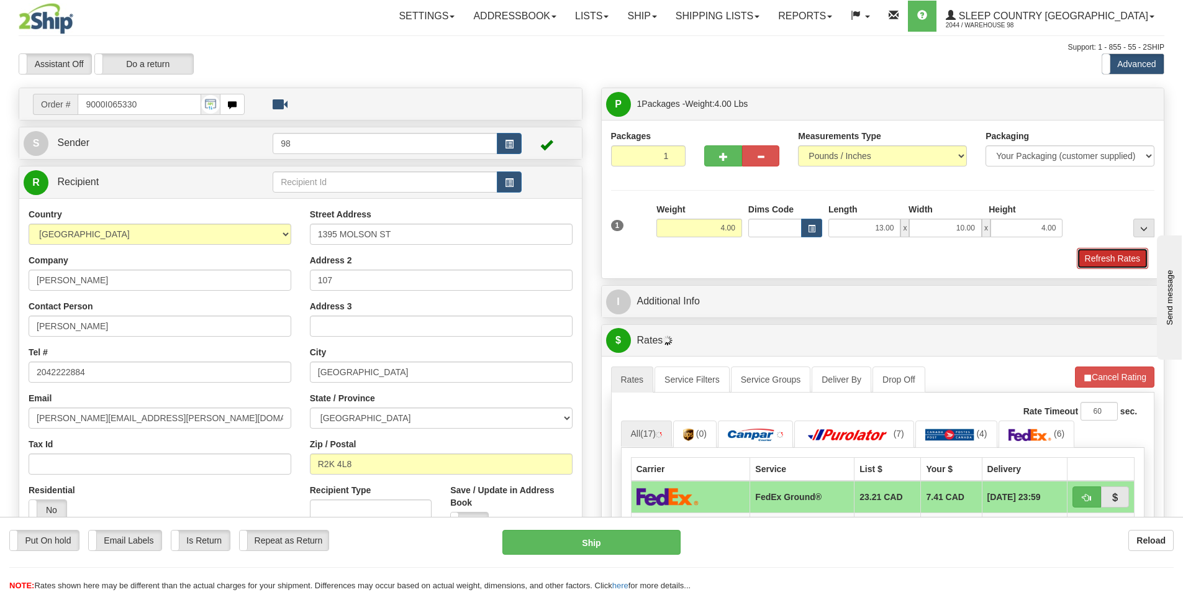
click at [1100, 262] on button "Refresh Rates" at bounding box center [1112, 258] width 71 height 21
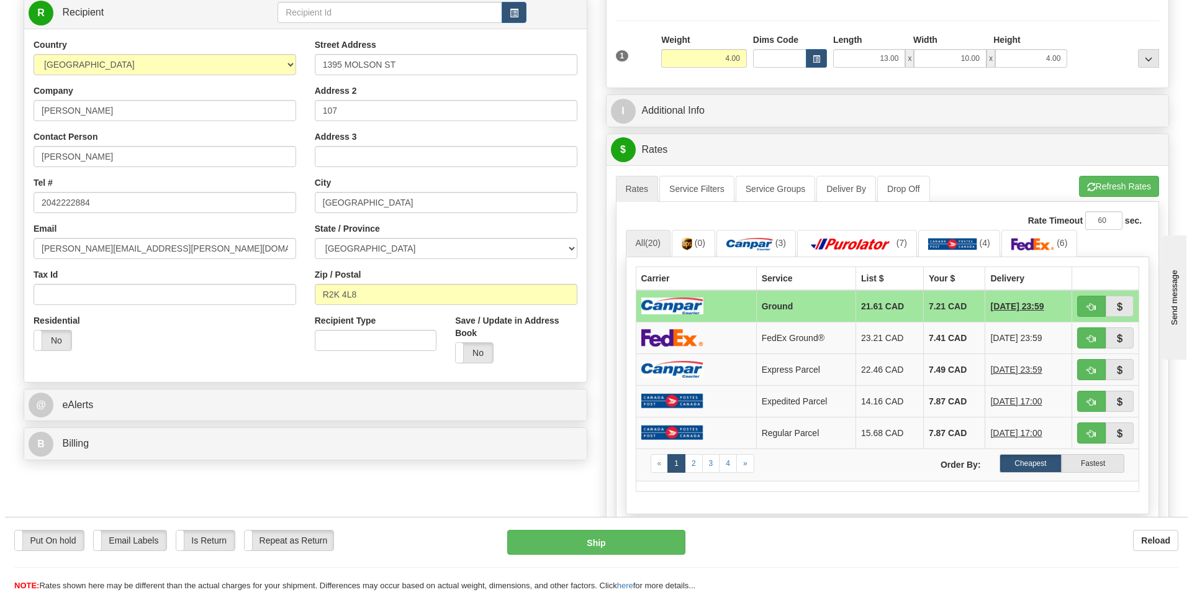
scroll to position [186, 0]
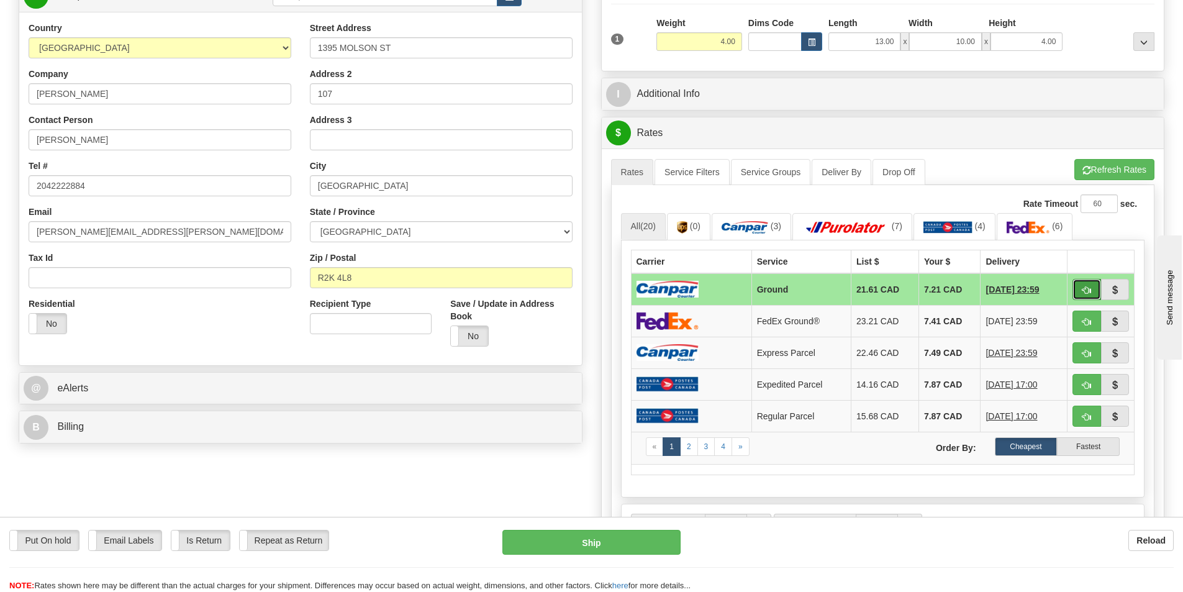
click at [1082, 289] on span "button" at bounding box center [1086, 290] width 9 height 8
type input "1"
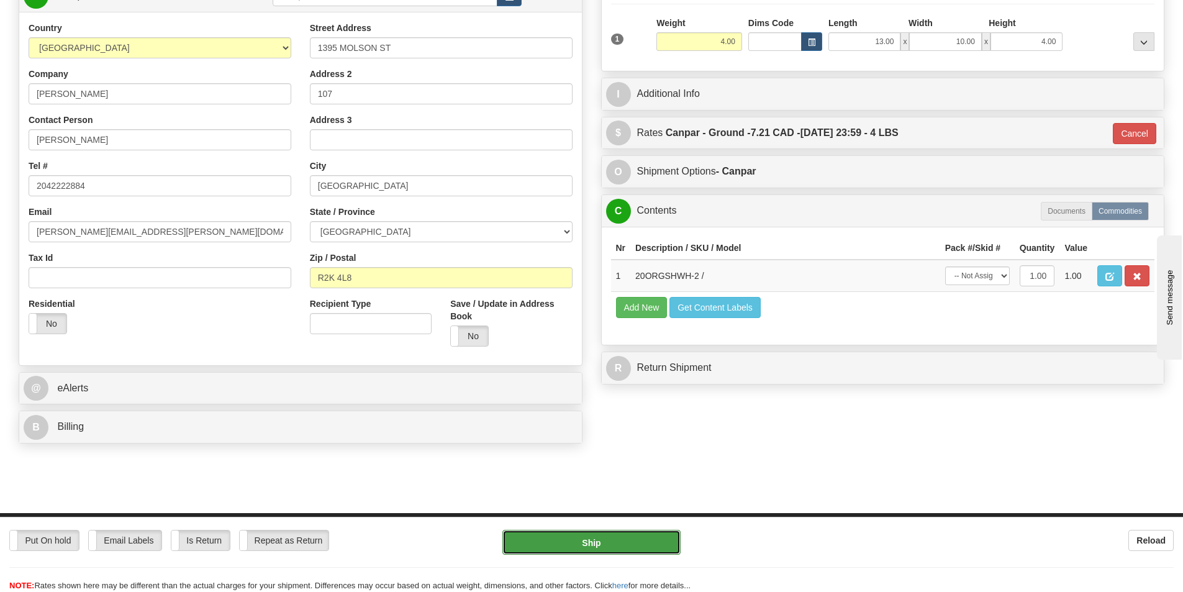
click at [579, 551] on button "Ship" at bounding box center [591, 542] width 178 height 25
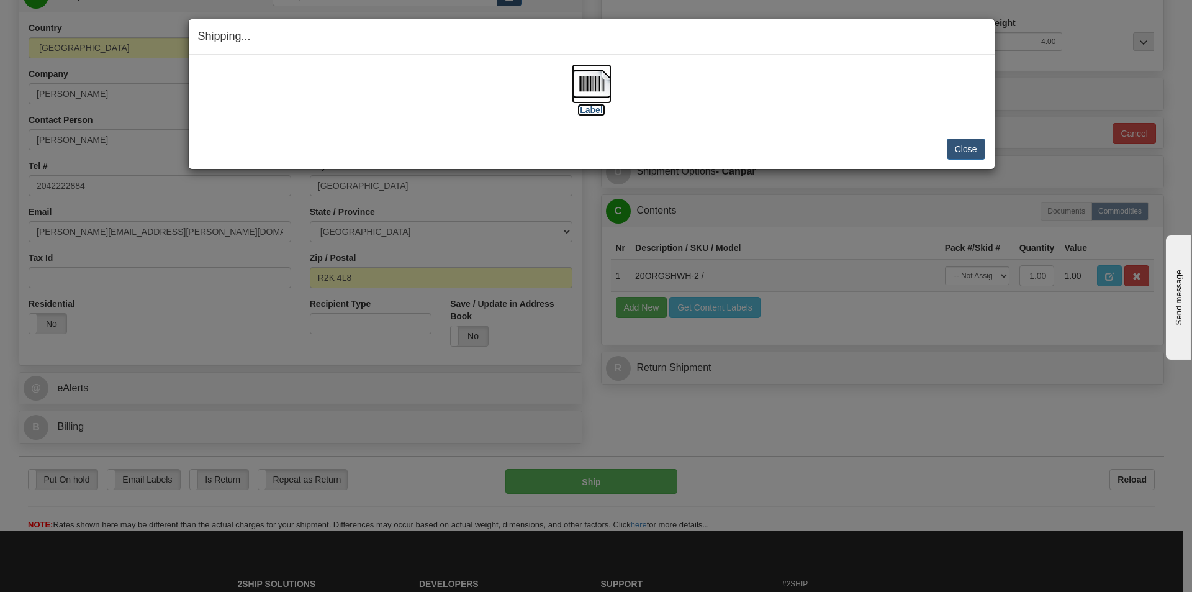
click at [600, 112] on label "[Label]" at bounding box center [592, 110] width 29 height 12
click at [953, 145] on button "Close" at bounding box center [966, 148] width 39 height 21
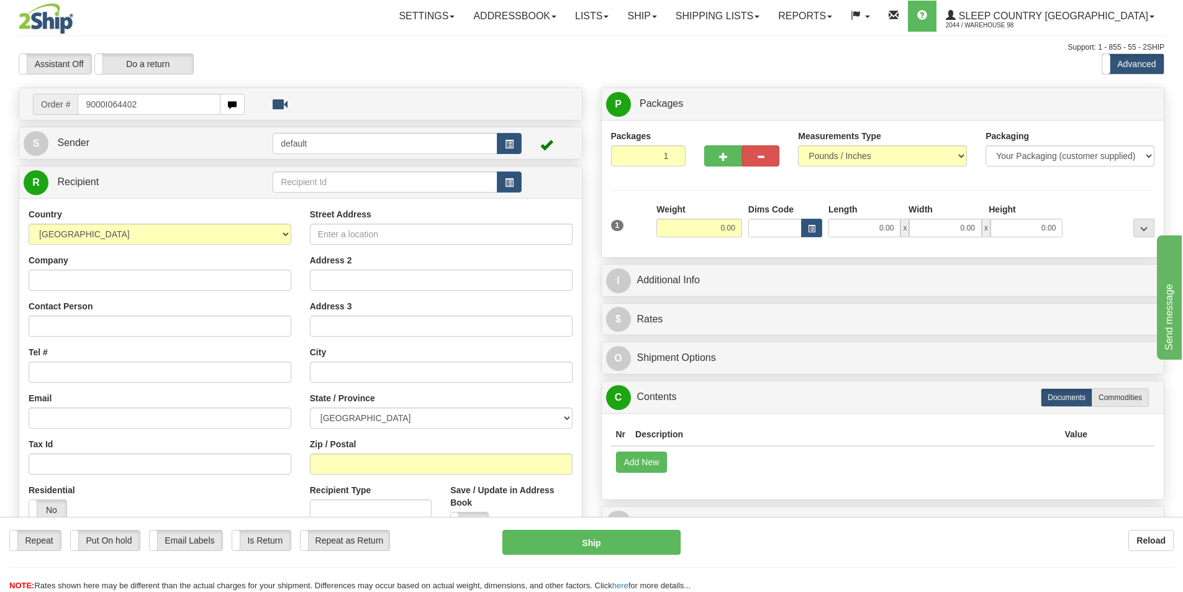
type input "9000I064402"
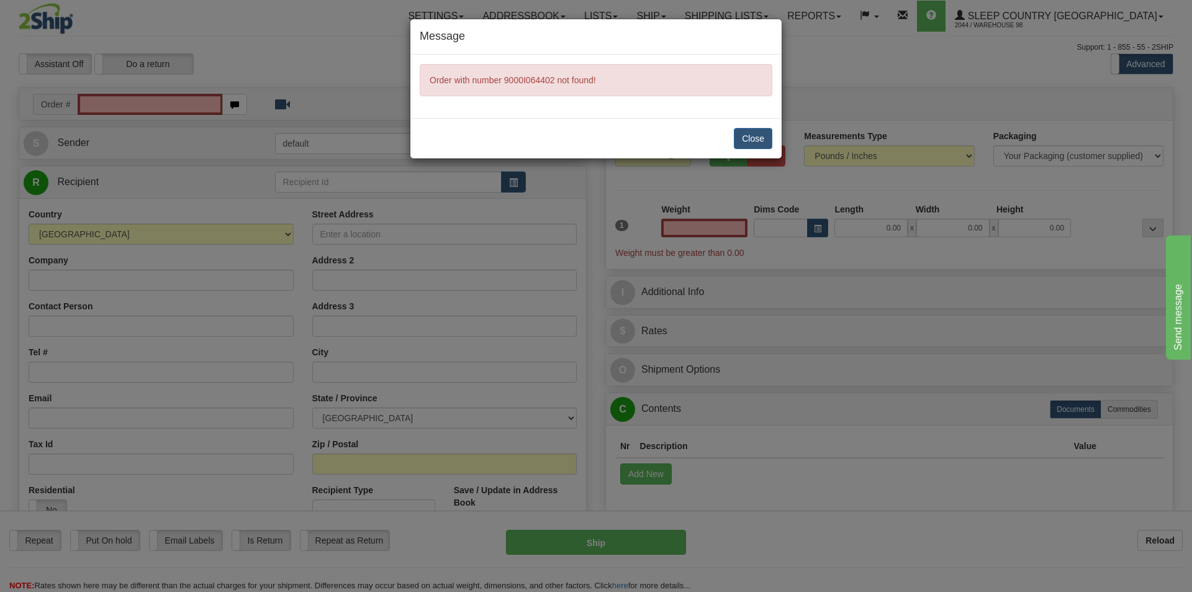
type input "0.00"
click at [179, 103] on div "Message Order with number 9000I064402 not found! Close" at bounding box center [596, 296] width 1192 height 592
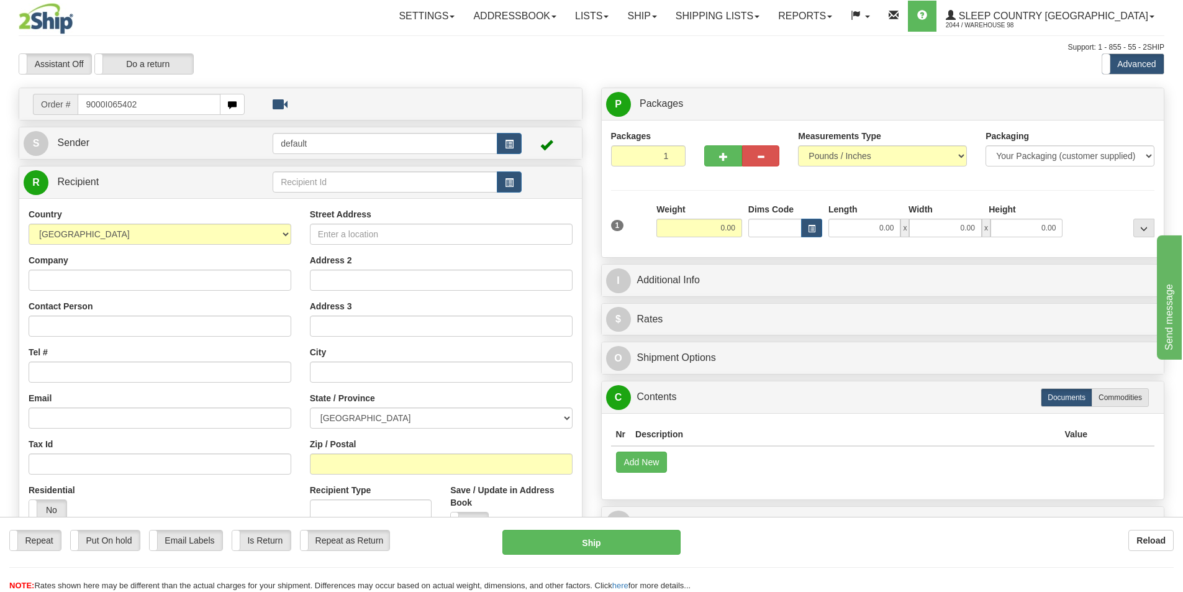
type input "9000I065402"
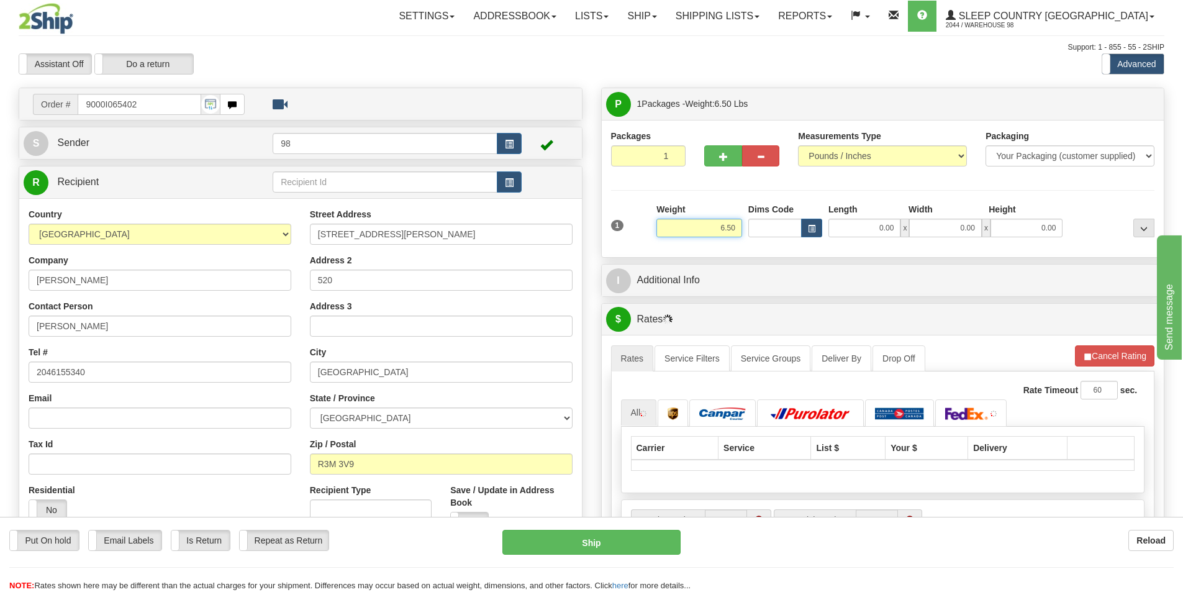
drag, startPoint x: 706, startPoint y: 234, endPoint x: 769, endPoint y: 230, distance: 63.5
click at [768, 230] on div "1 Weight 6.50 Dims Code 0.00" at bounding box center [883, 225] width 550 height 44
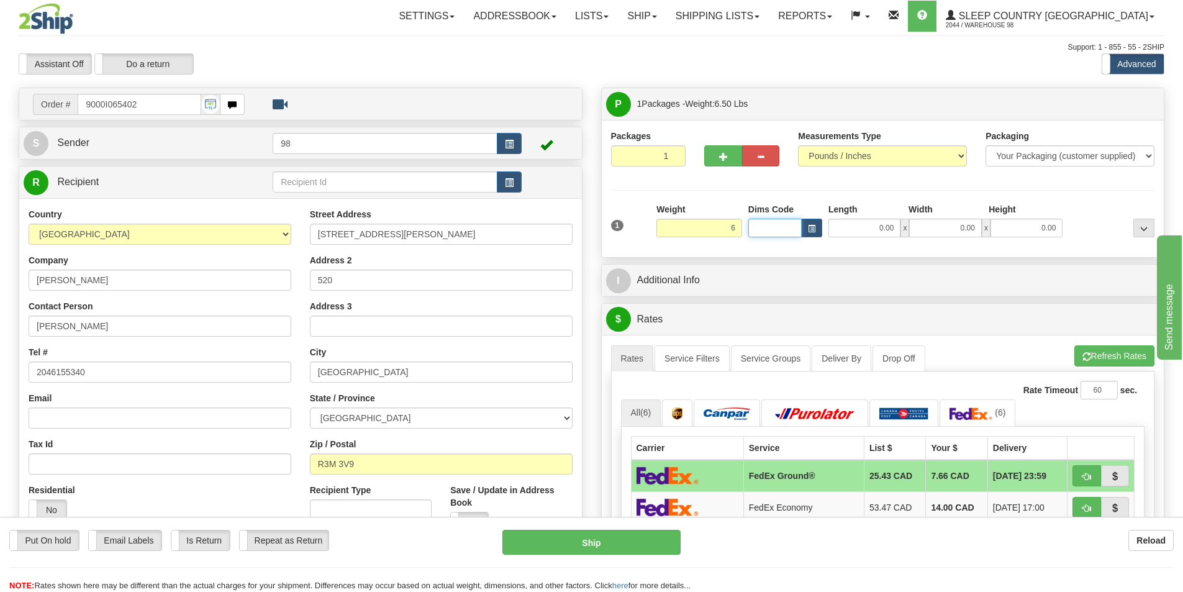
type input "6.00"
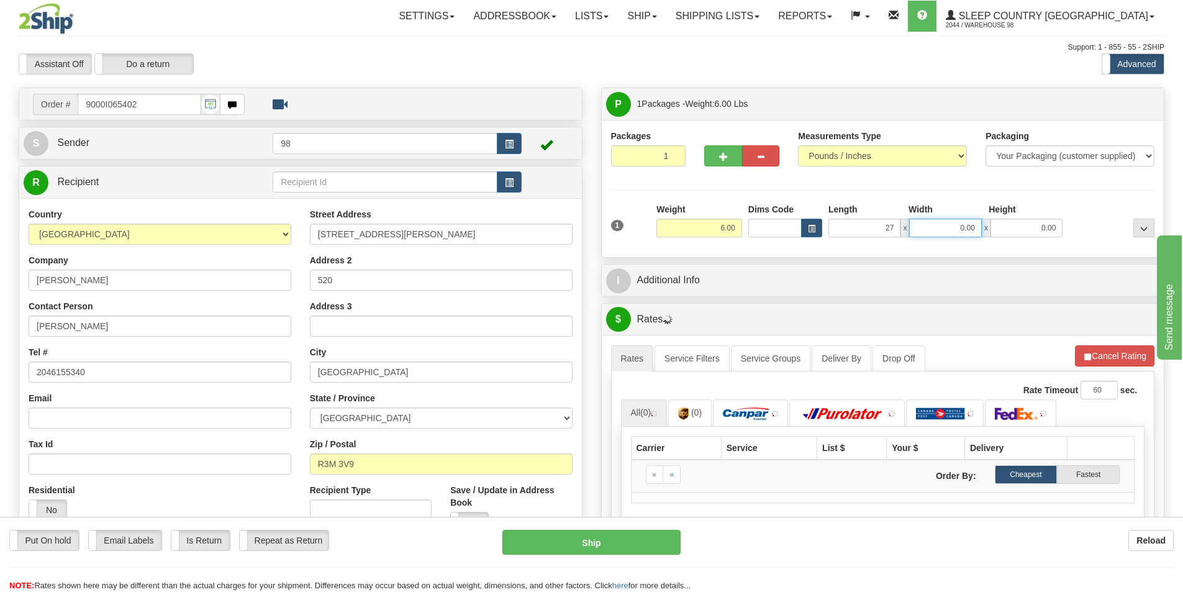
type input "27.00"
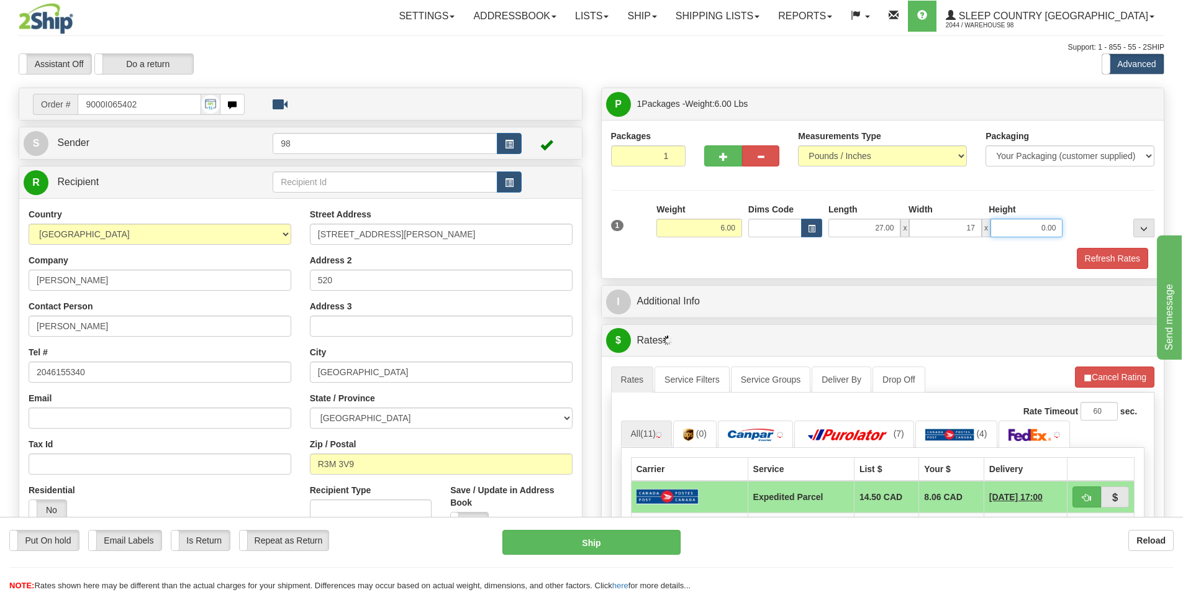
type input "17.00"
type input "13.00"
drag, startPoint x: 1099, startPoint y: 250, endPoint x: 1097, endPoint y: 257, distance: 7.6
click at [1097, 257] on button "Refresh Rates" at bounding box center [1112, 258] width 71 height 21
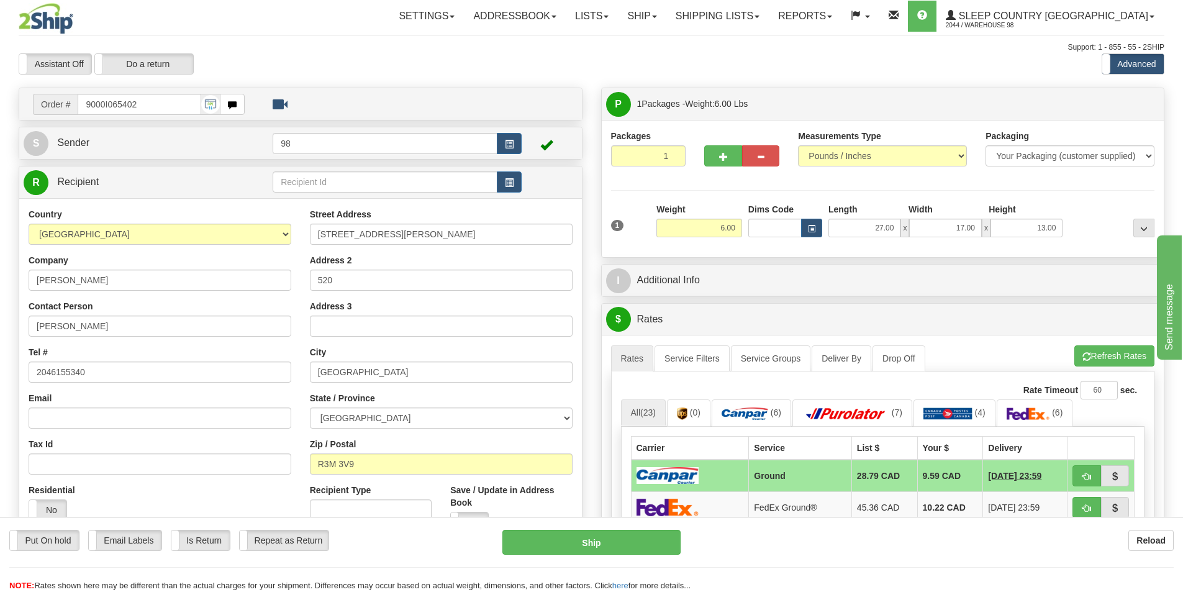
click at [1071, 471] on td at bounding box center [1100, 476] width 67 height 32
click at [1095, 479] on button "button" at bounding box center [1086, 475] width 29 height 21
type input "1"
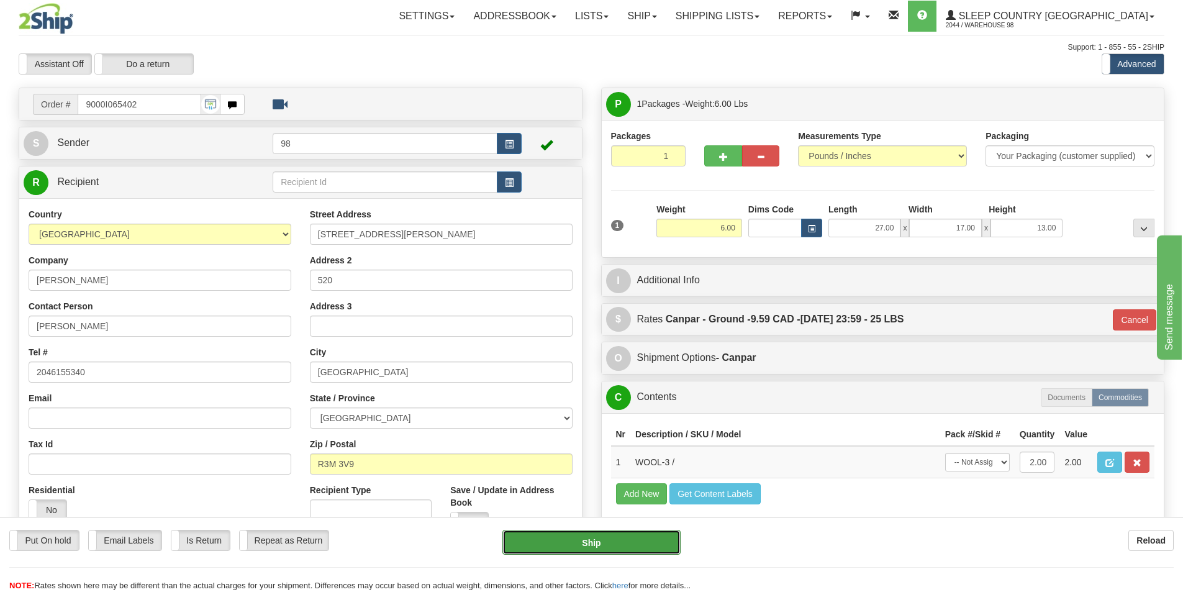
click at [580, 540] on button "Ship" at bounding box center [591, 542] width 178 height 25
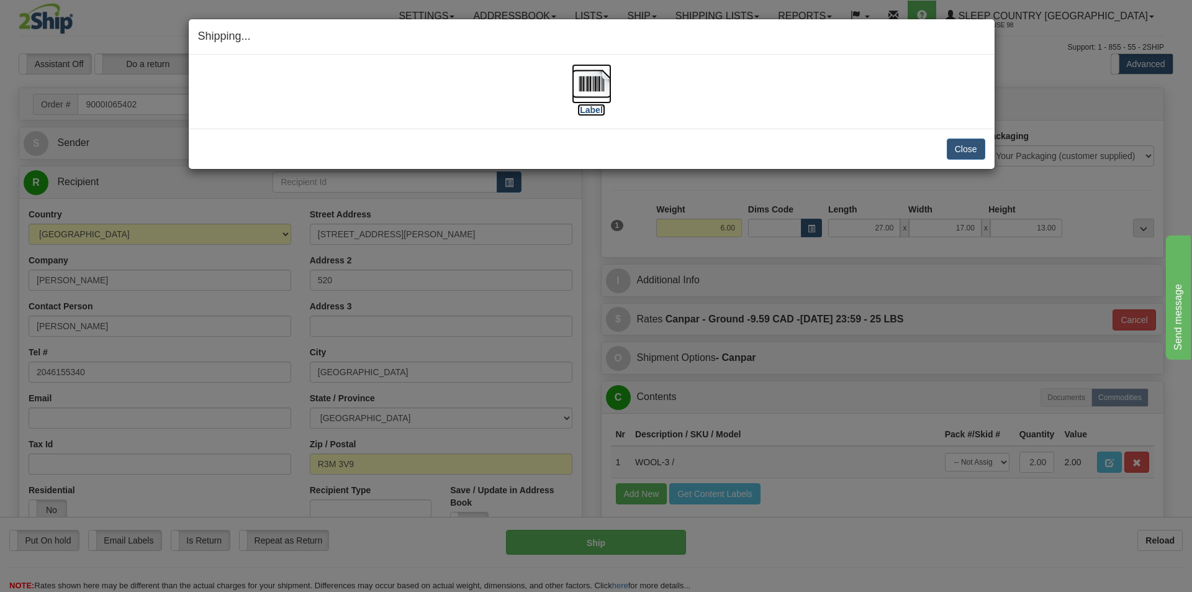
click at [592, 107] on label "[Label]" at bounding box center [592, 110] width 29 height 12
click at [962, 147] on button "Close" at bounding box center [966, 148] width 39 height 21
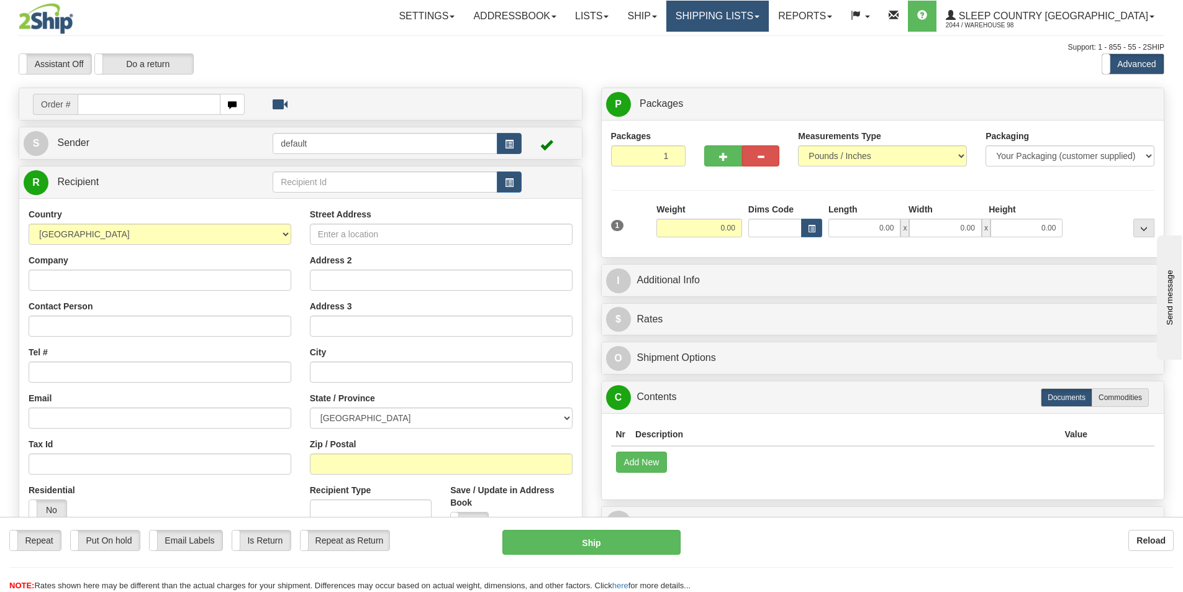
click at [746, 9] on link "Shipping lists" at bounding box center [717, 16] width 102 height 31
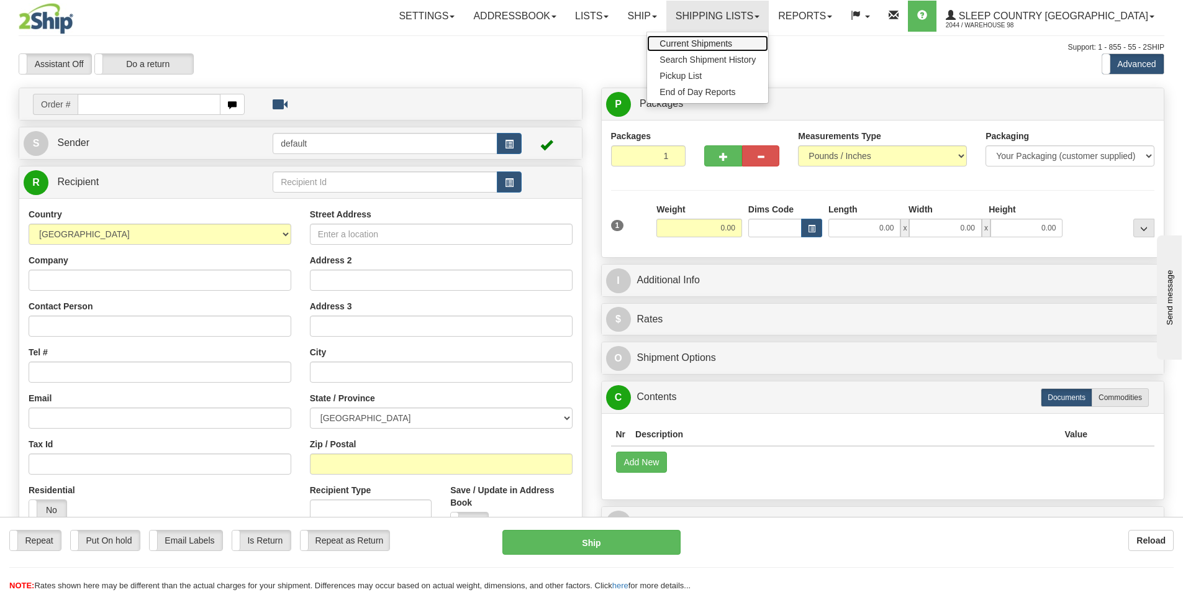
click at [732, 40] on span "Current Shipments" at bounding box center [695, 44] width 73 height 10
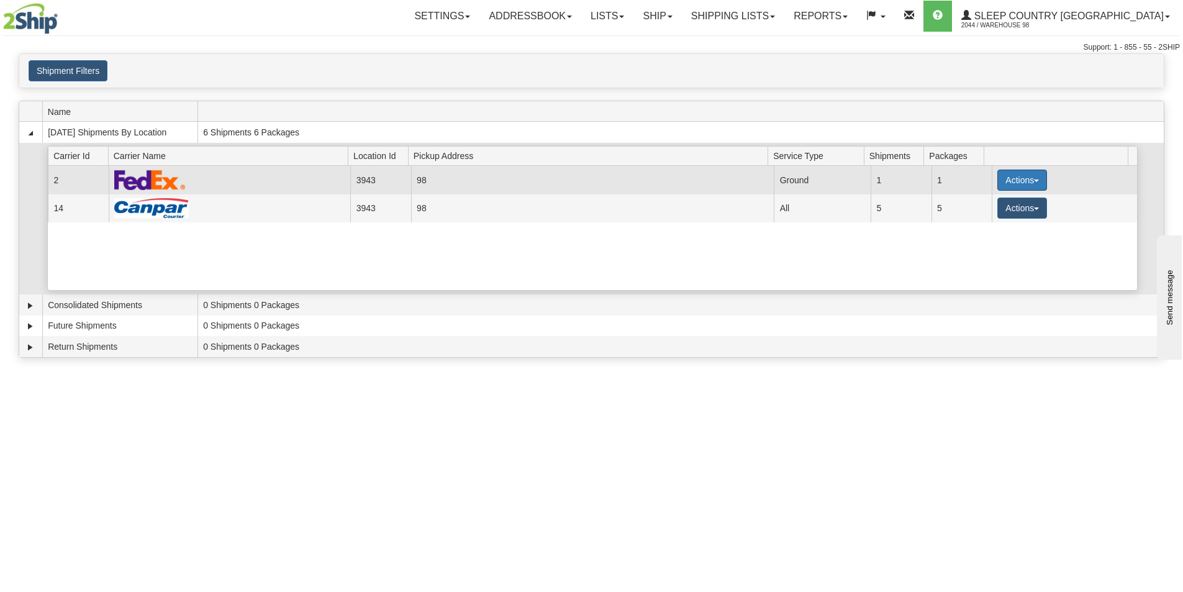
click at [1008, 175] on button "Actions" at bounding box center [1022, 180] width 50 height 21
click at [959, 215] on span "Close" at bounding box center [973, 219] width 29 height 9
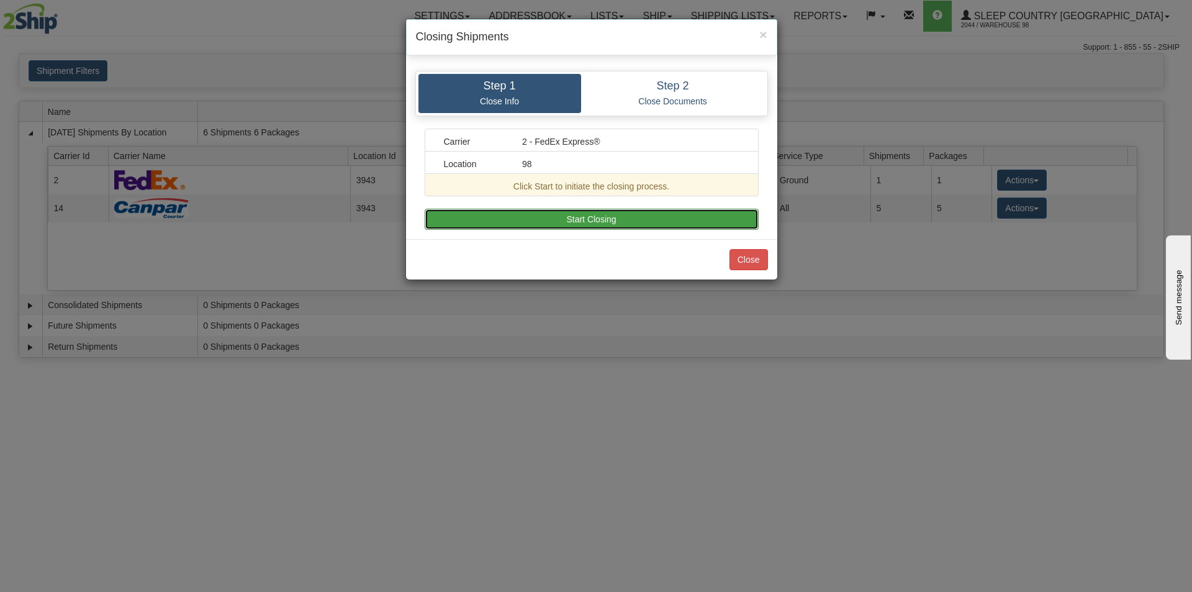
click at [679, 222] on button "Start Closing" at bounding box center [592, 219] width 334 height 21
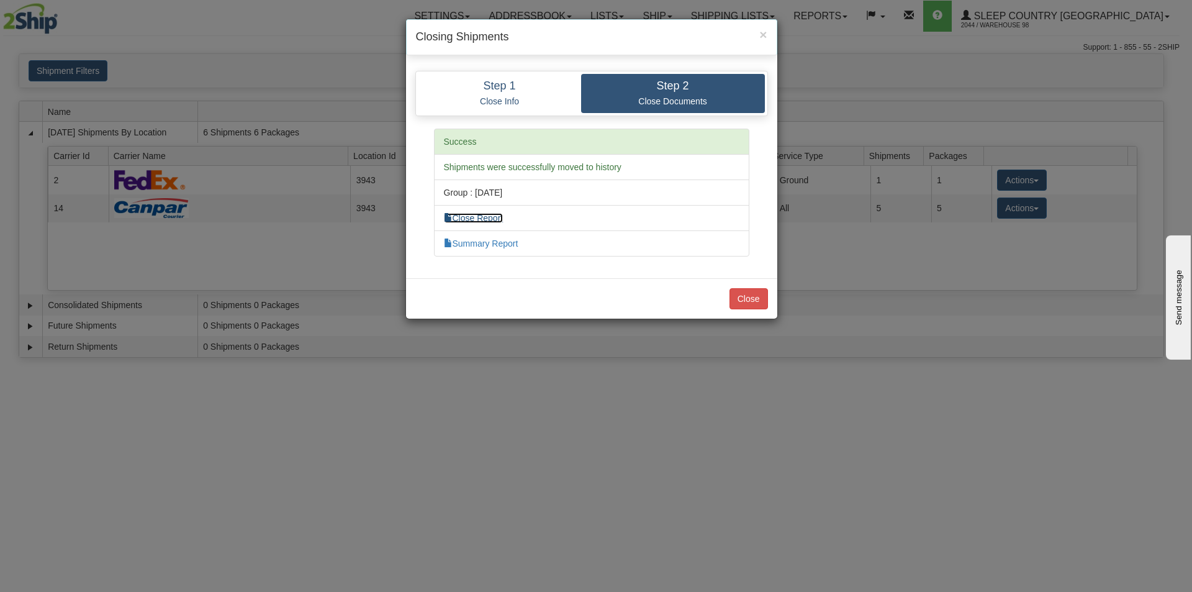
click at [496, 217] on link "Close Report" at bounding box center [474, 218] width 60 height 10
click at [750, 292] on button "Close" at bounding box center [749, 298] width 39 height 21
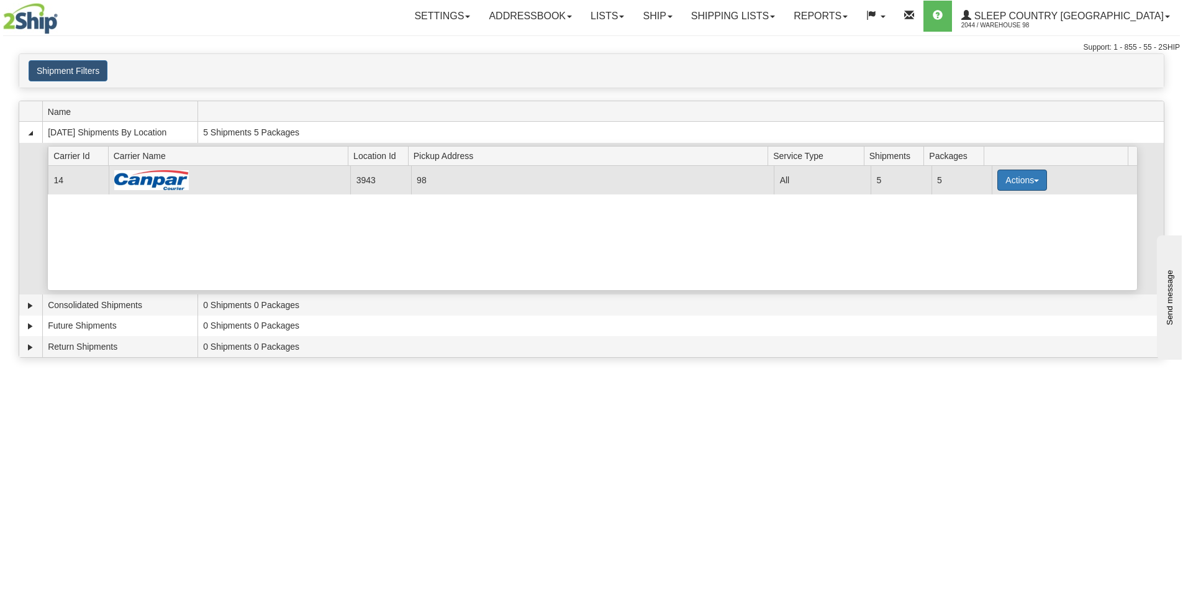
click at [999, 176] on button "Actions" at bounding box center [1022, 180] width 50 height 21
click at [981, 220] on span "Close" at bounding box center [973, 219] width 29 height 9
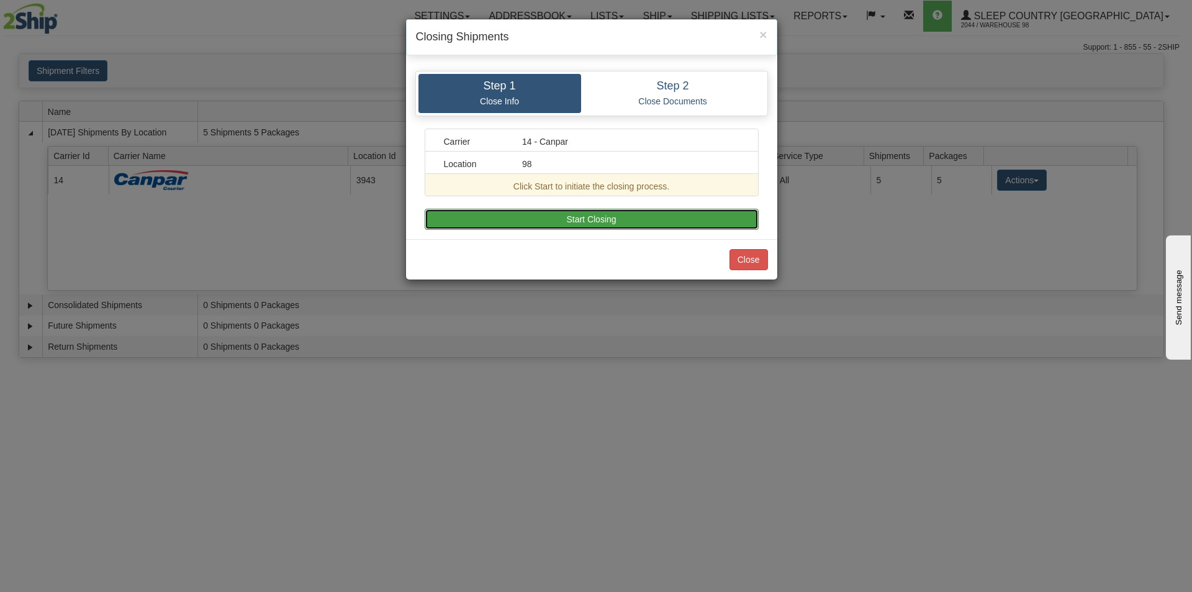
click at [629, 219] on button "Start Closing" at bounding box center [592, 219] width 334 height 21
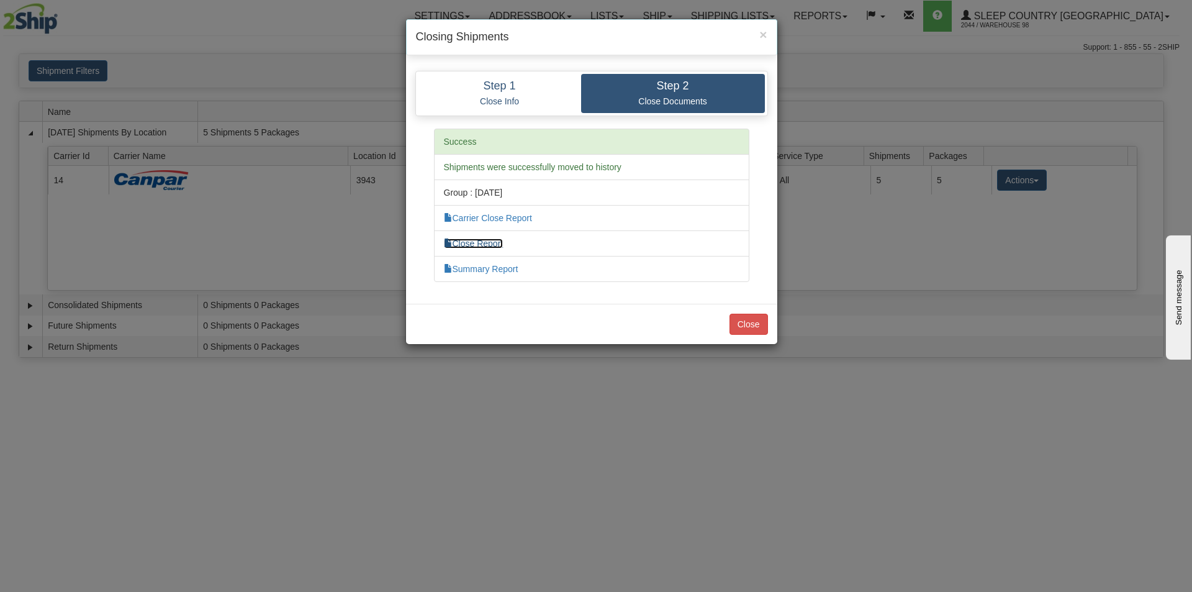
click at [503, 240] on link "Close Report" at bounding box center [474, 243] width 60 height 10
click at [743, 325] on button "Close" at bounding box center [749, 324] width 39 height 21
